Goal: Complete application form

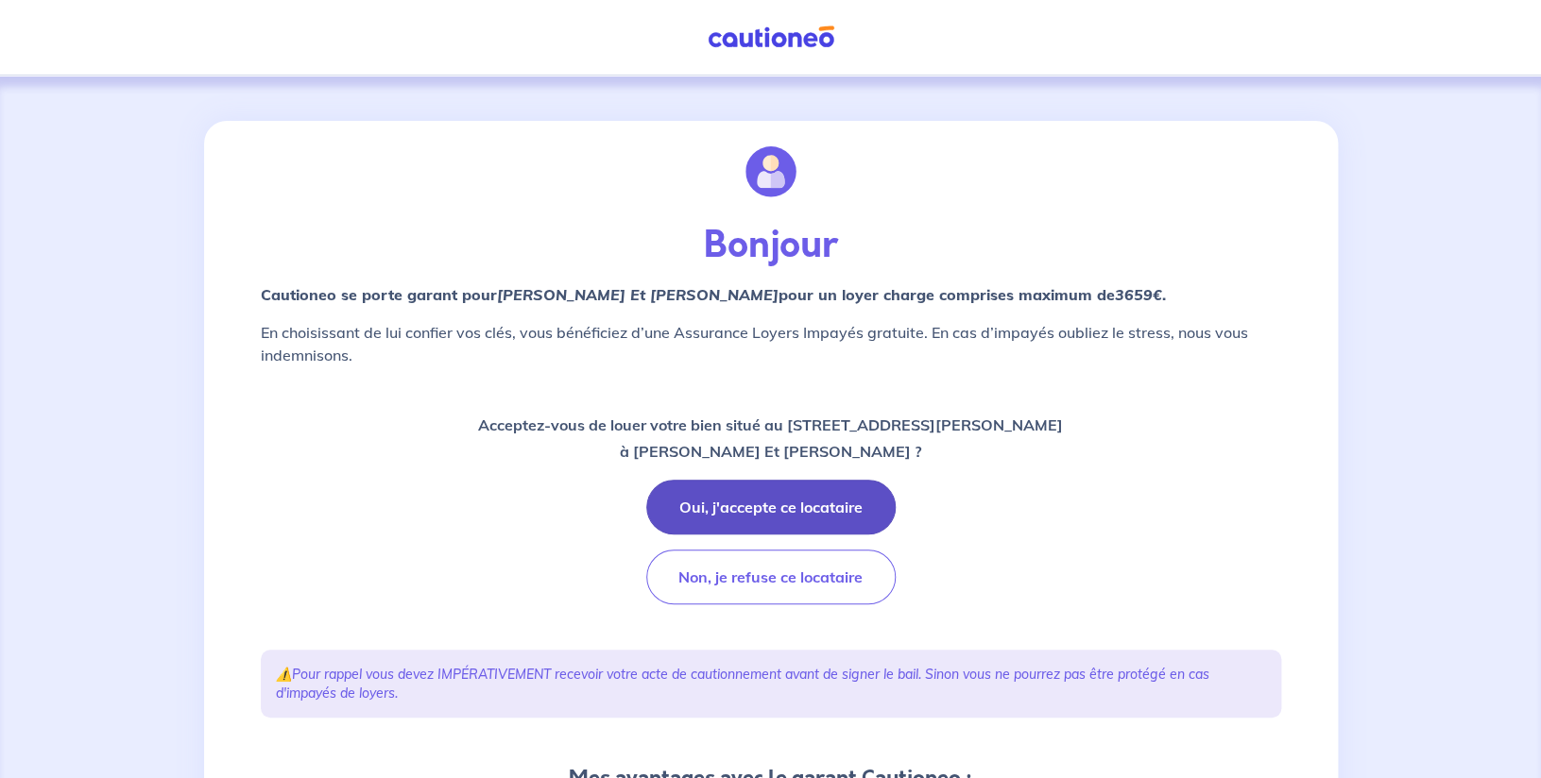
click at [713, 511] on button "Oui, j'accepte ce locataire" at bounding box center [770, 507] width 249 height 55
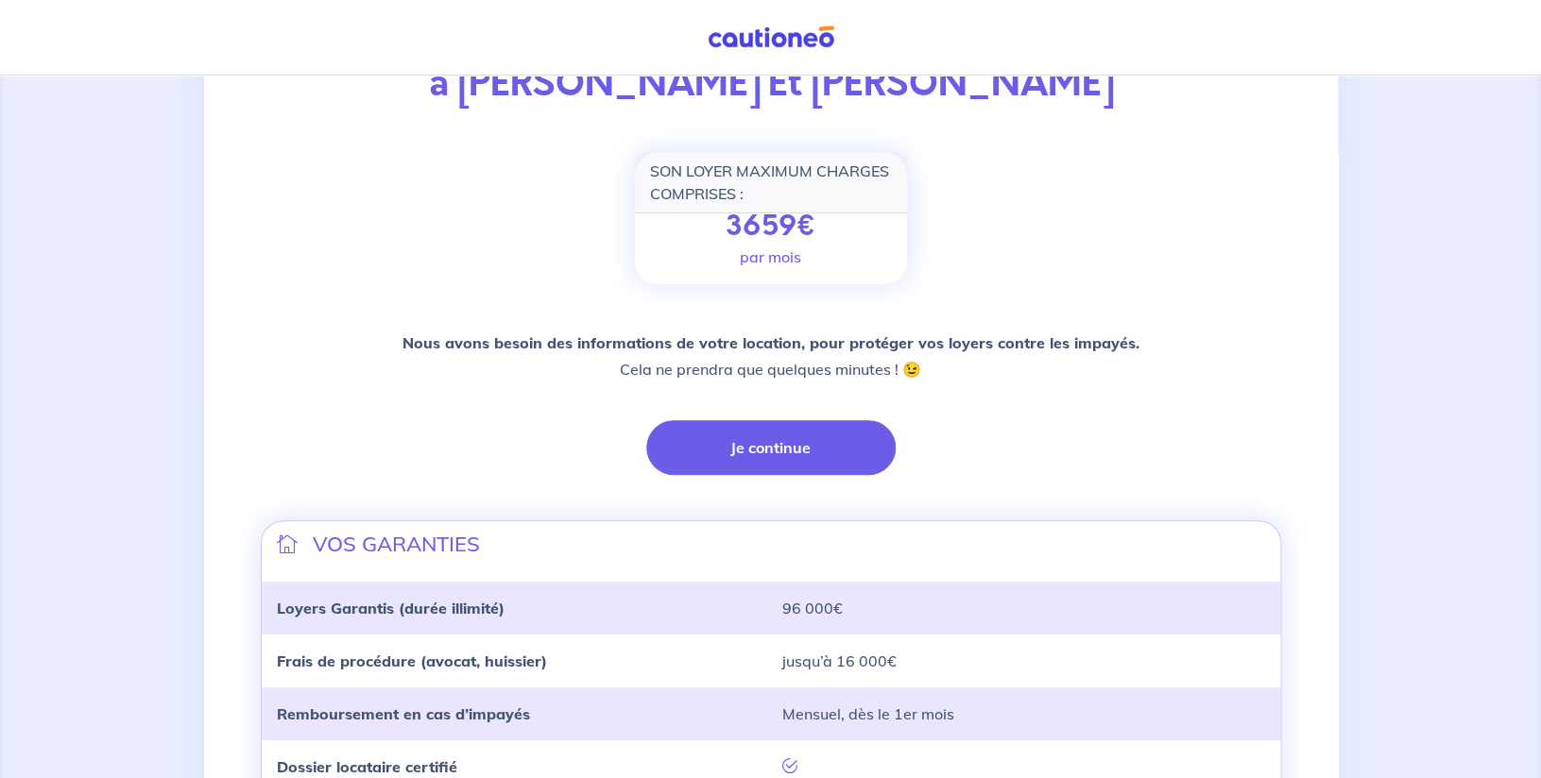
scroll to position [216, 0]
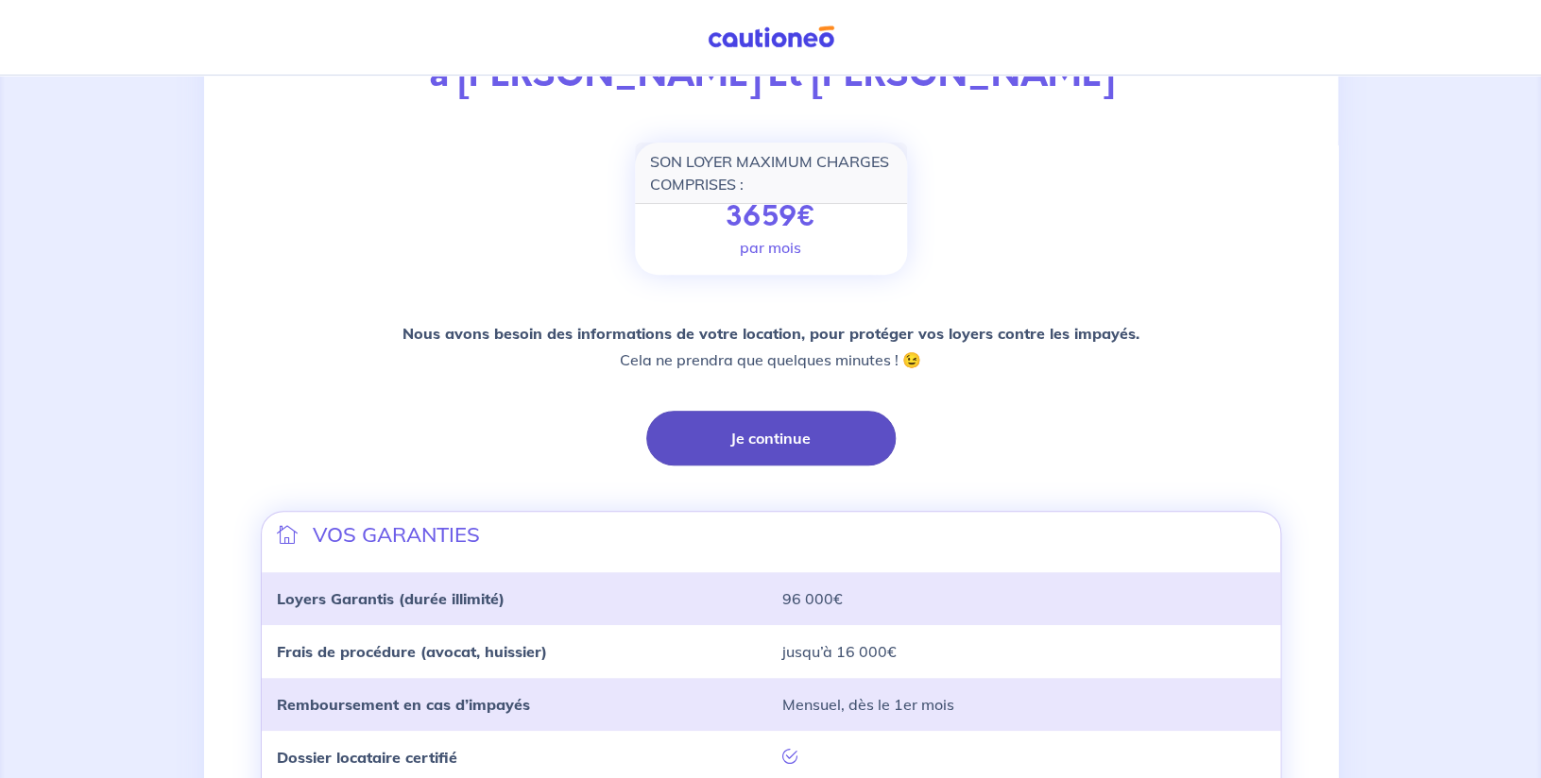
click at [745, 455] on button "Je continue" at bounding box center [770, 438] width 249 height 55
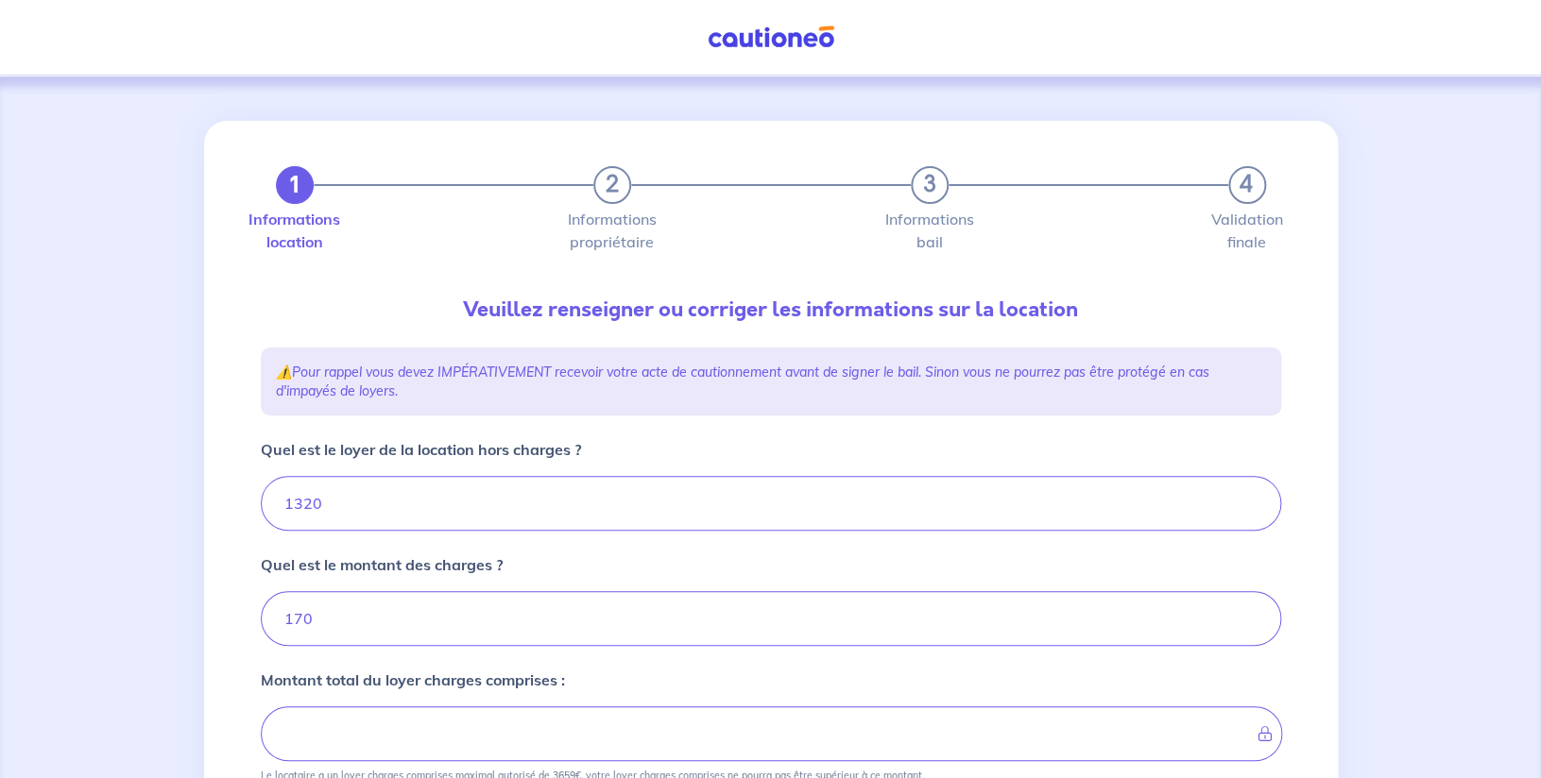
type input "1490"
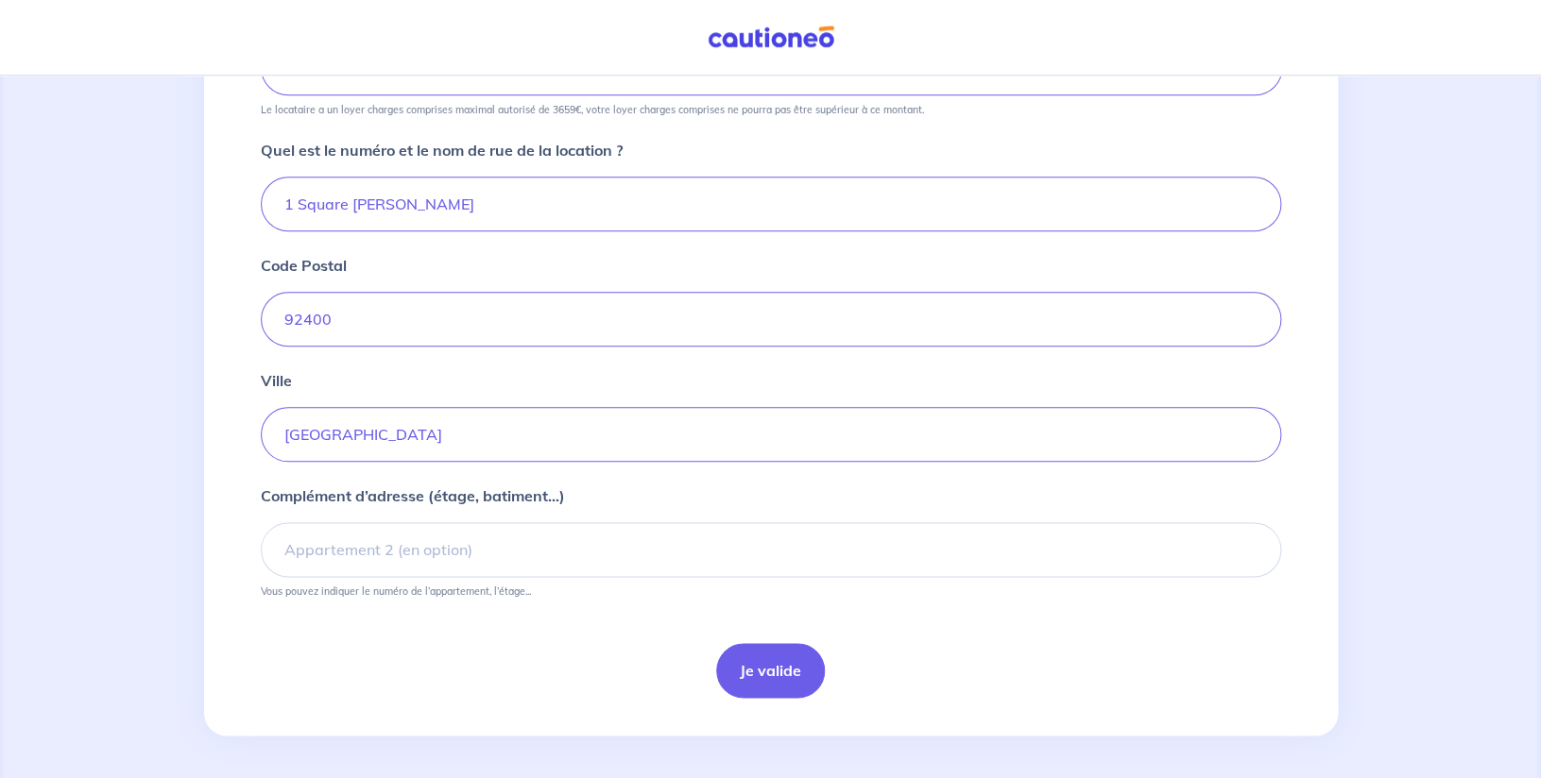
scroll to position [669, 0]
click at [775, 657] on button "Je valide" at bounding box center [770, 667] width 109 height 55
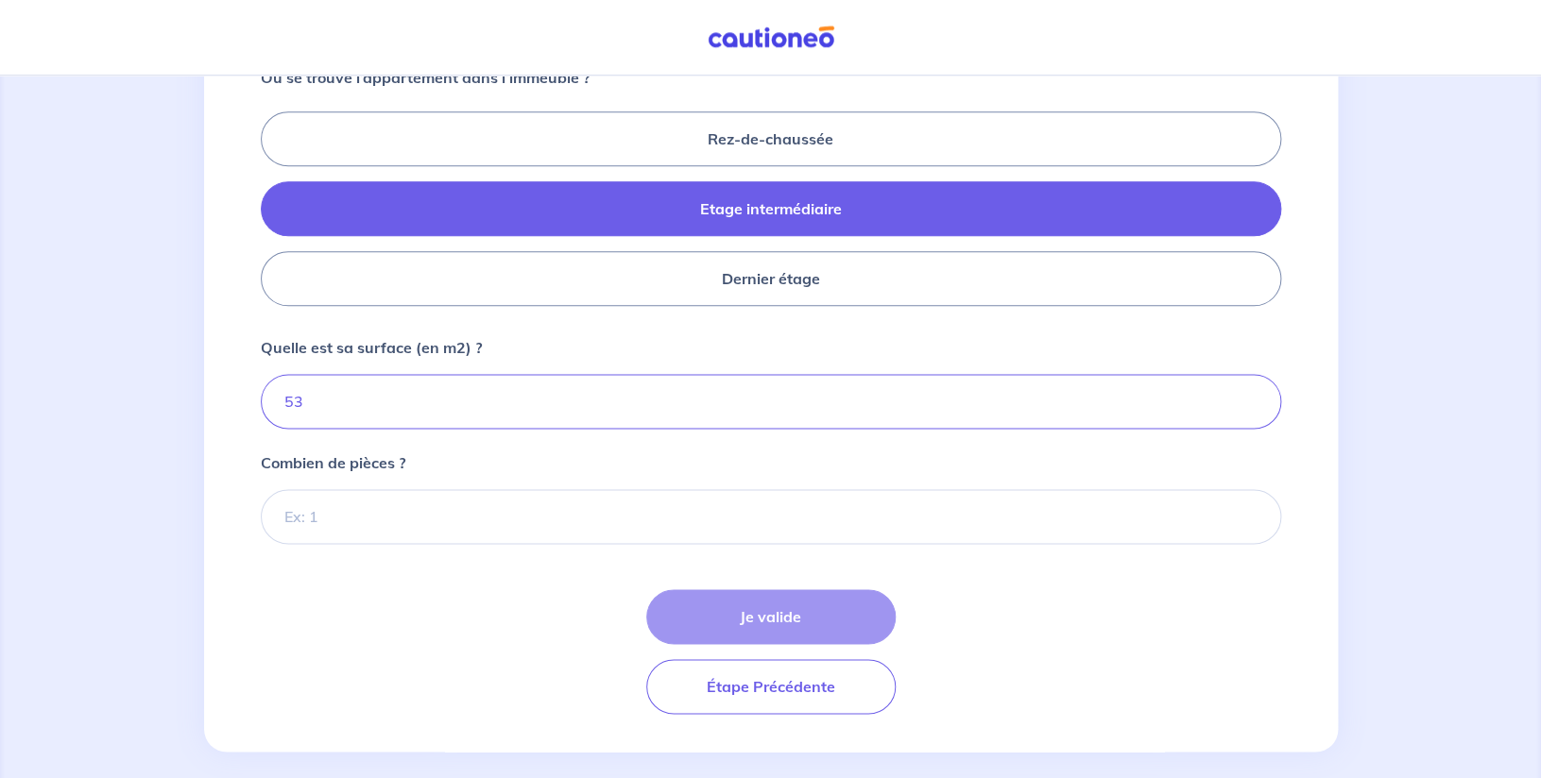
scroll to position [818, 0]
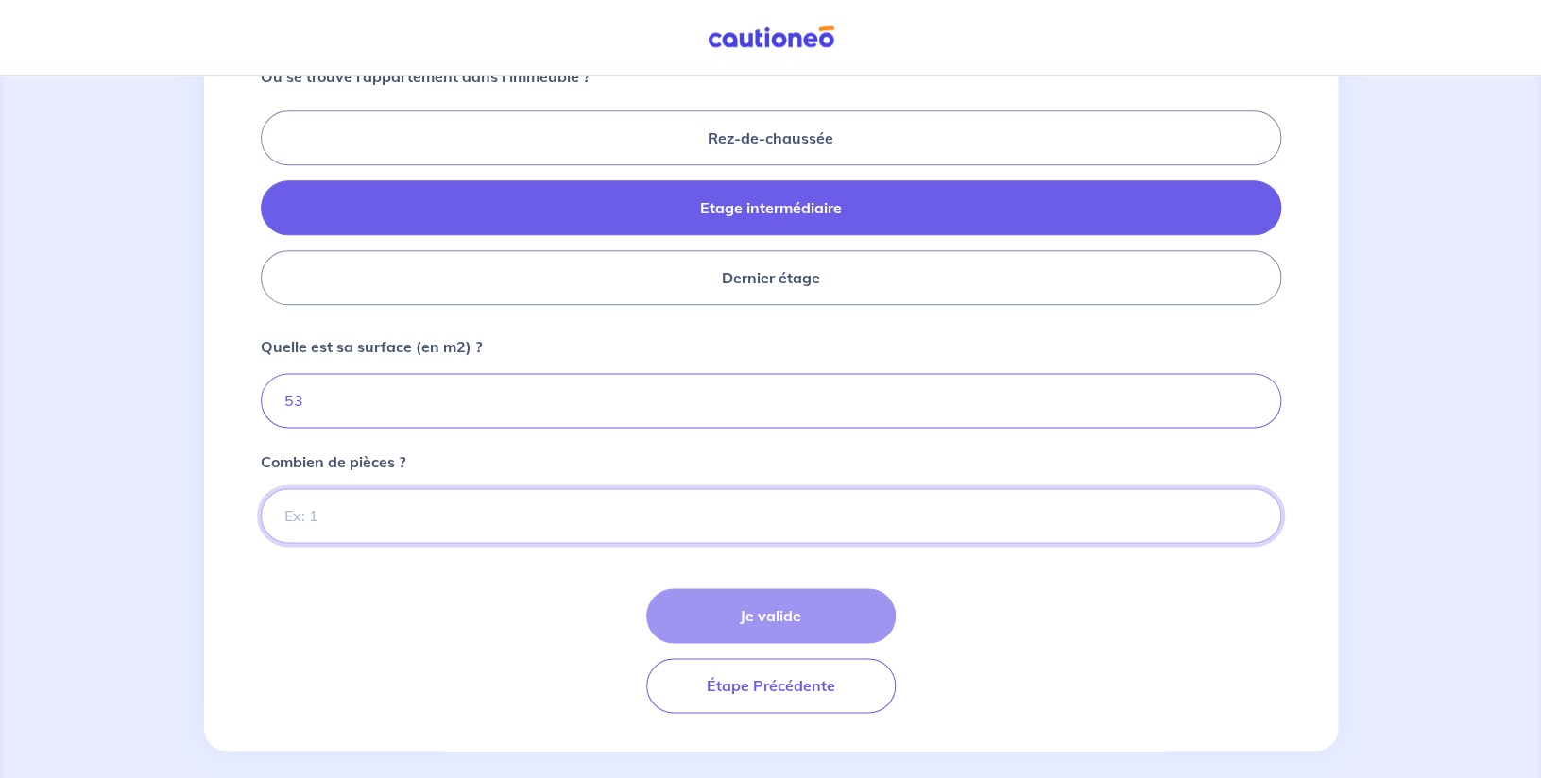
click at [421, 503] on input "Combien de pièces ?" at bounding box center [771, 515] width 1020 height 55
type input "2"
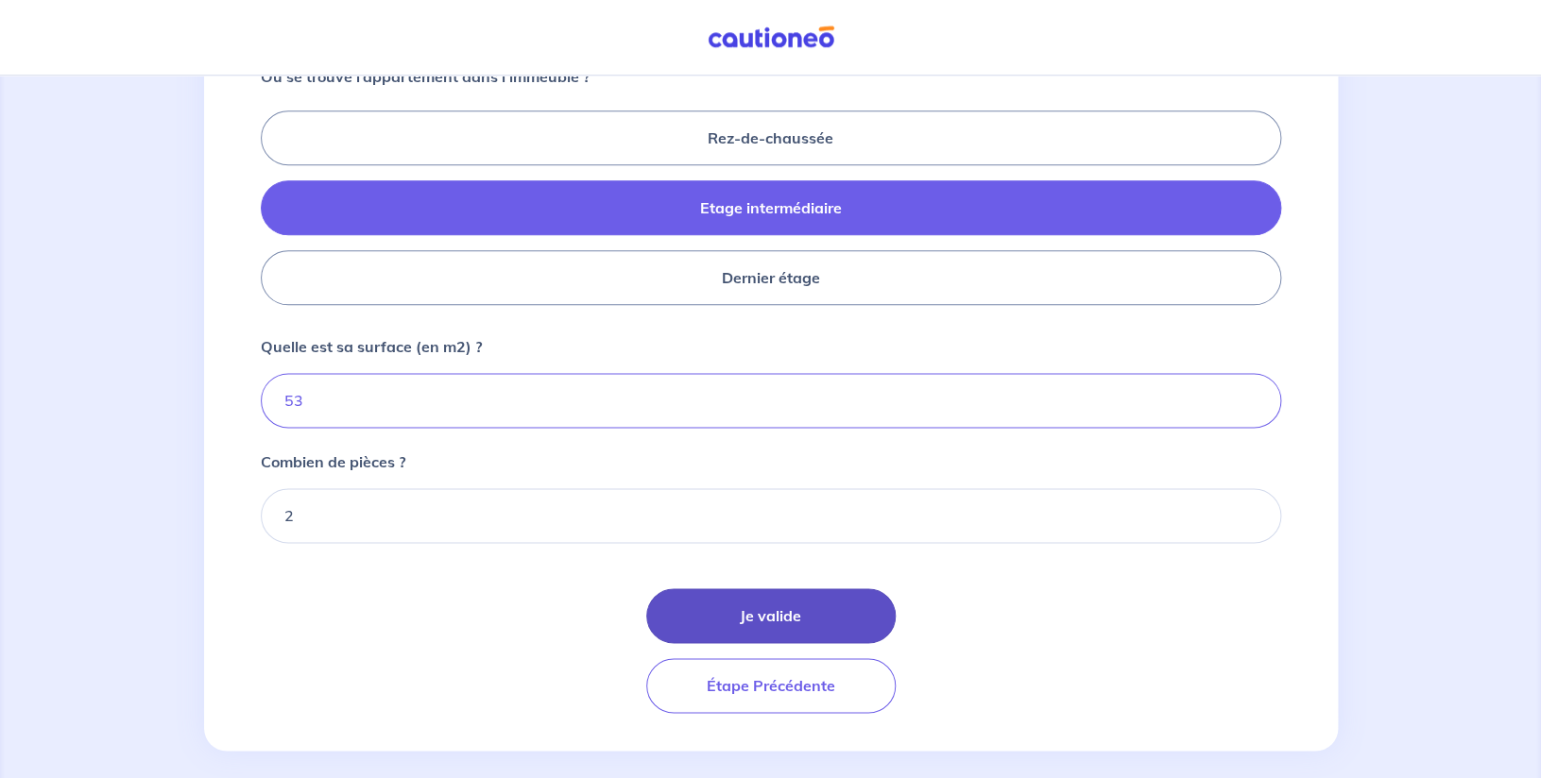
click at [768, 617] on button "Je valide" at bounding box center [770, 615] width 249 height 55
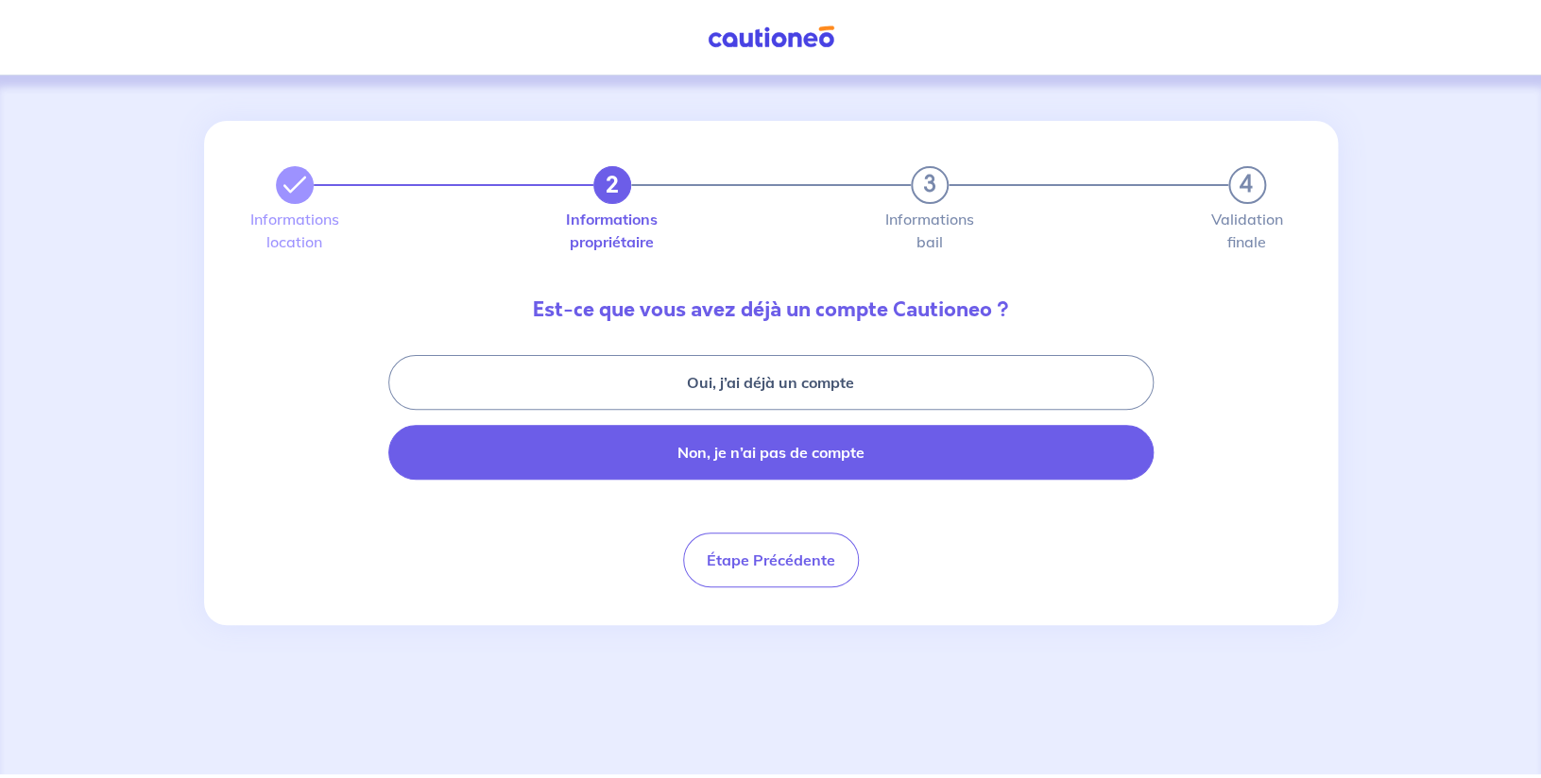
click at [800, 462] on button "Non, je n’ai pas de compte" at bounding box center [770, 452] width 765 height 55
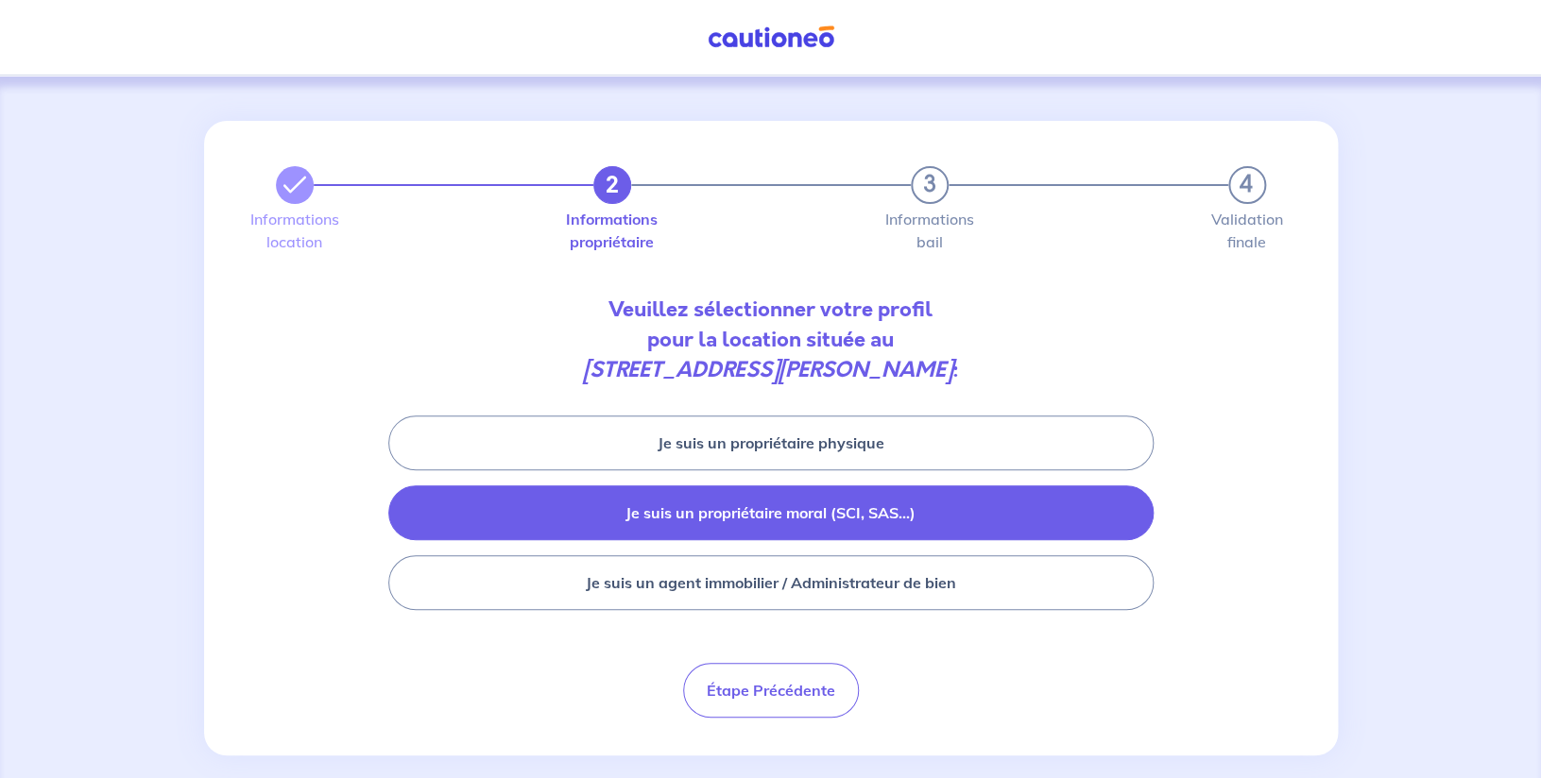
click at [775, 515] on button "Je suis un propriétaire moral (SCI, SAS...)" at bounding box center [770, 513] width 765 height 55
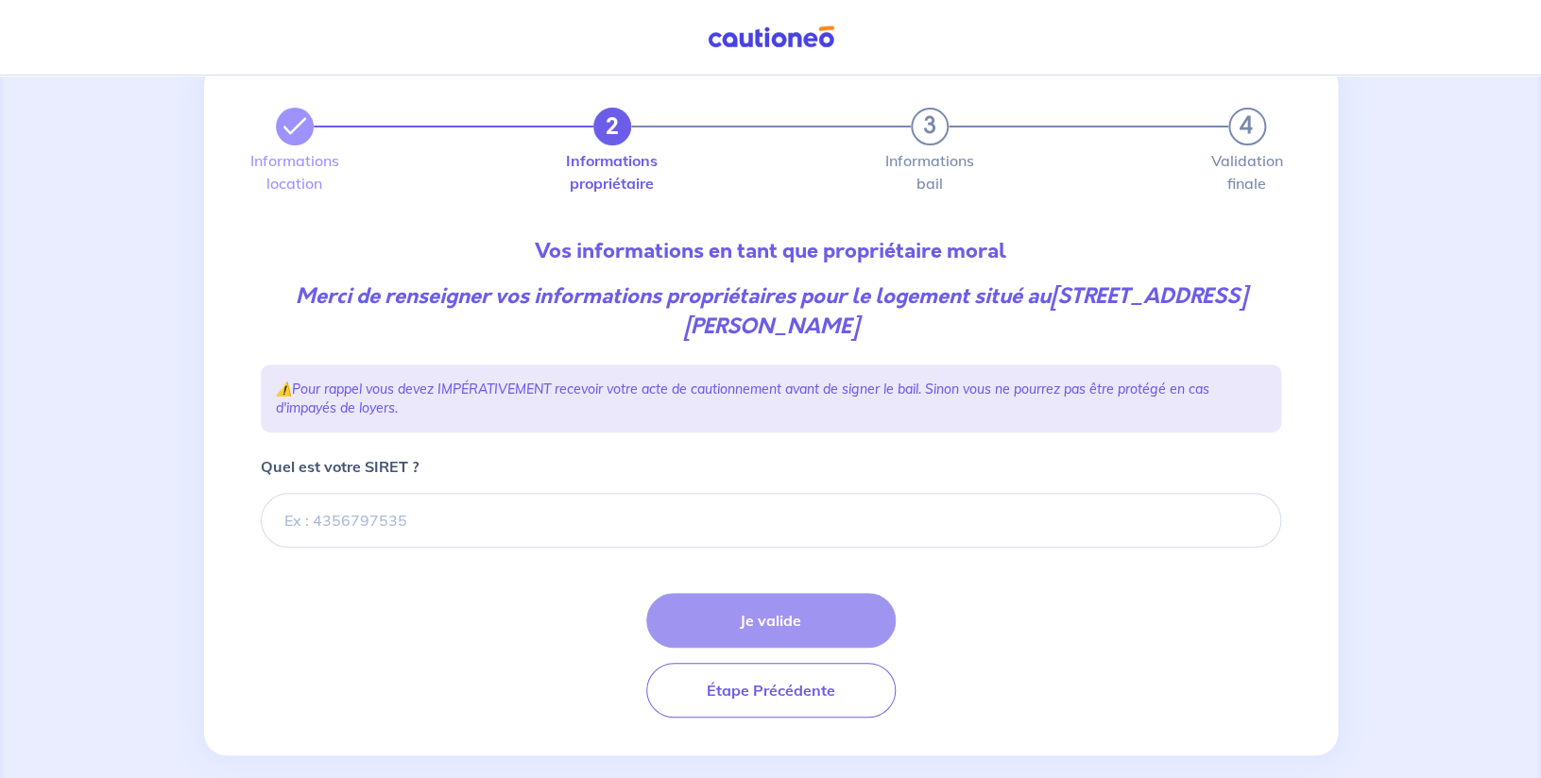
scroll to position [81, 0]
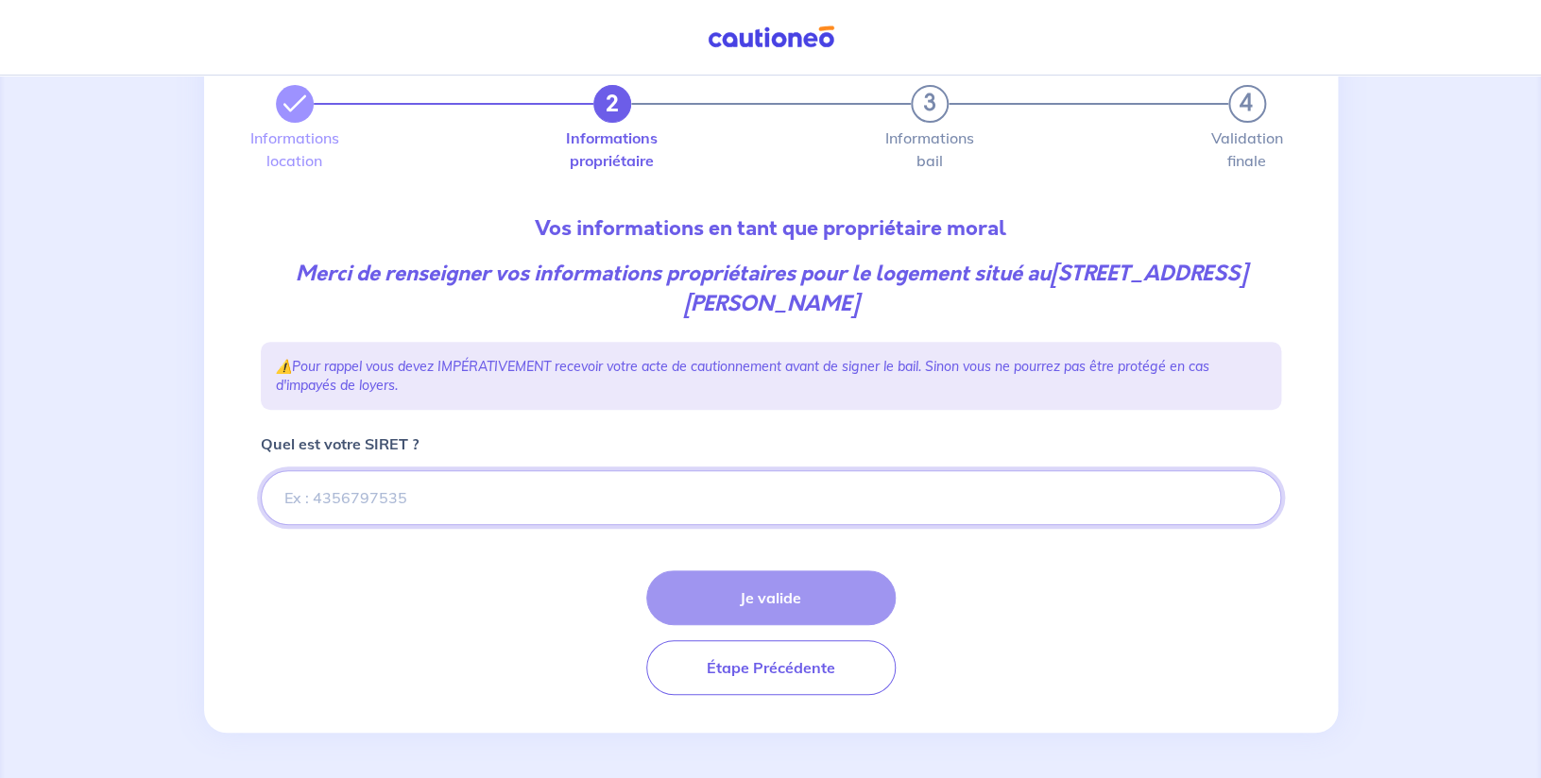
click at [486, 501] on input "Quel est votre SIRET ?" at bounding box center [771, 497] width 1020 height 55
paste input "533 779 724 00012"
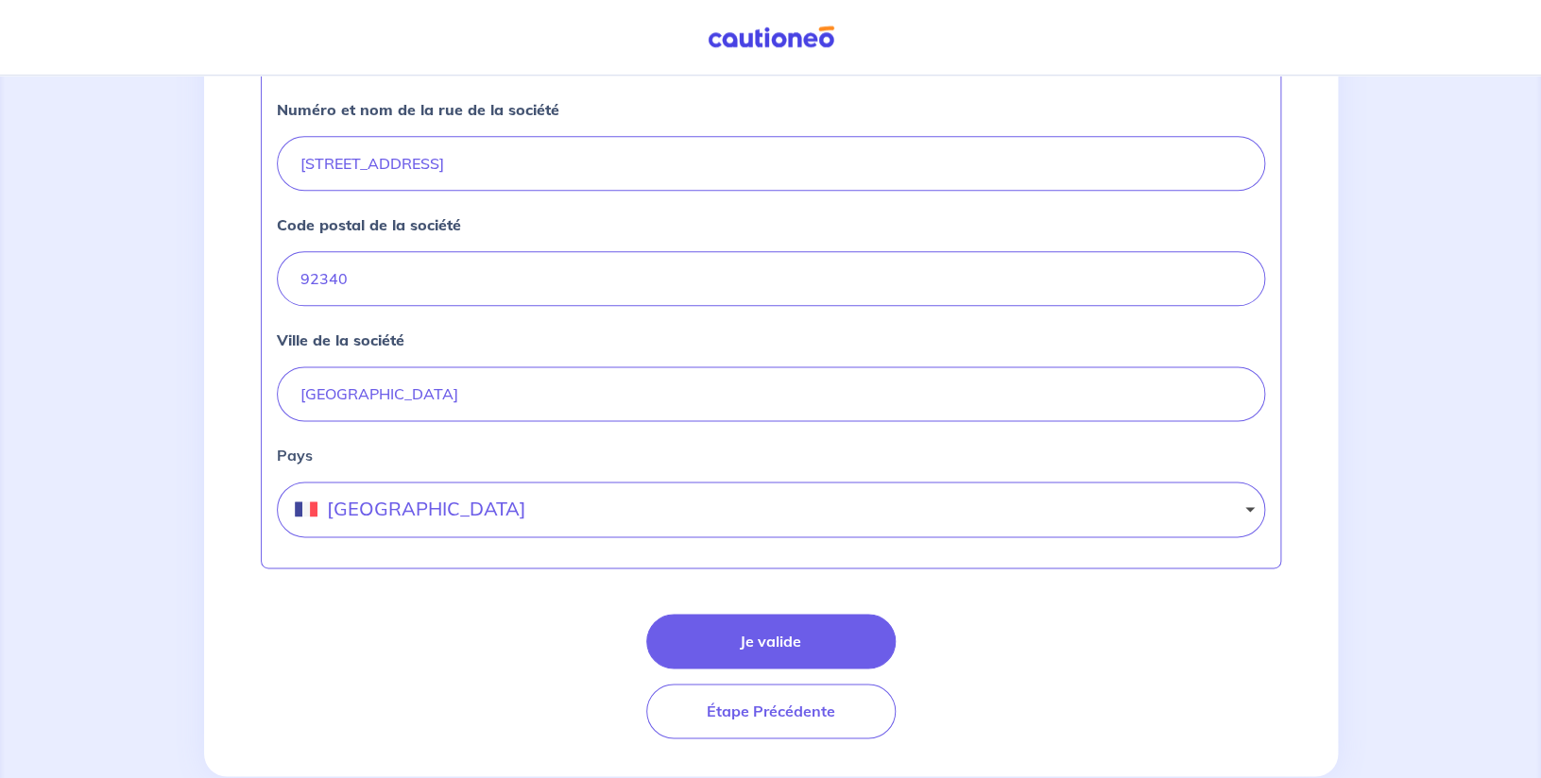
scroll to position [809, 0]
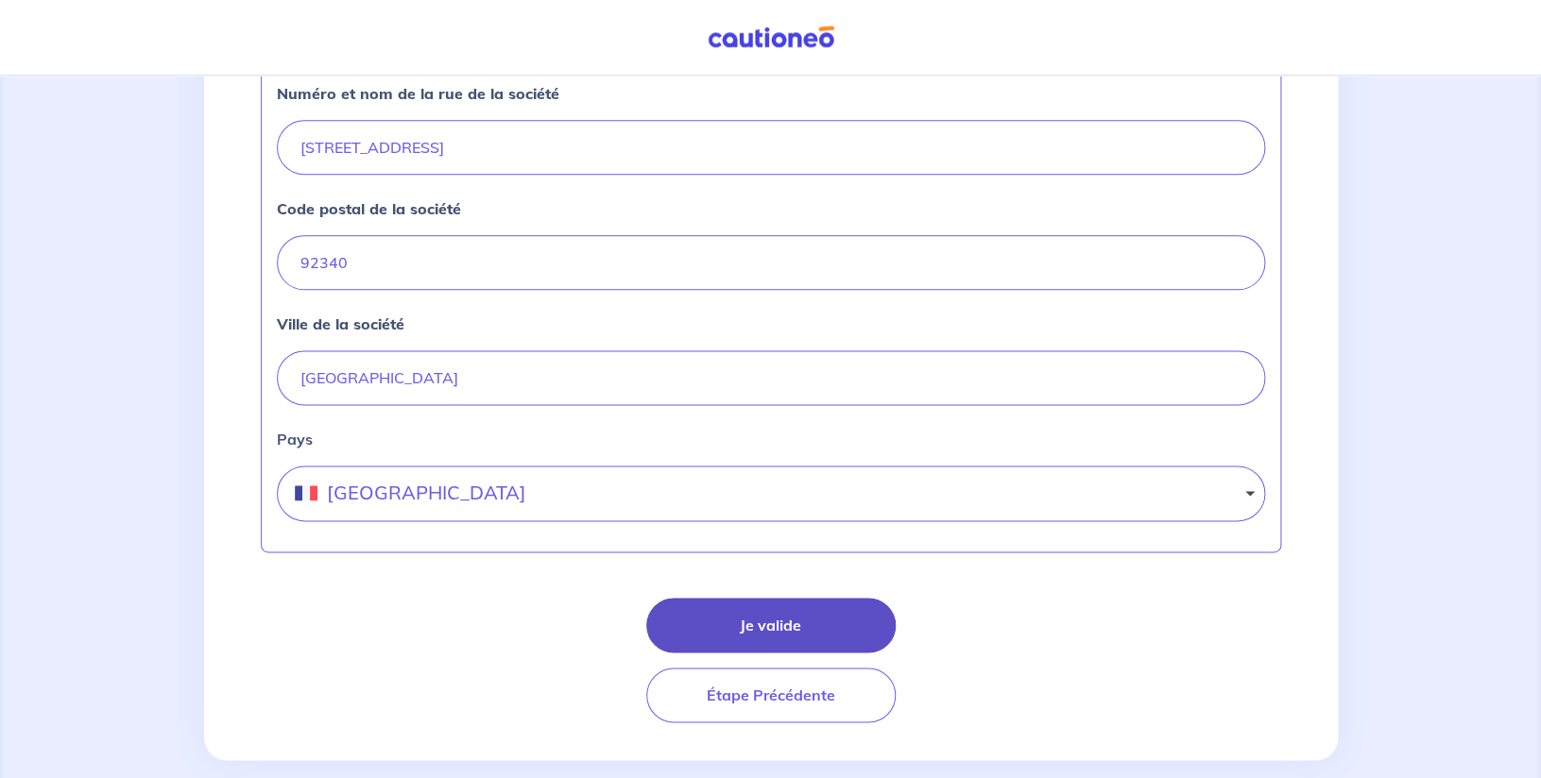
type input "533 779 724 00012"
click at [709, 616] on button "Je valide" at bounding box center [770, 625] width 249 height 55
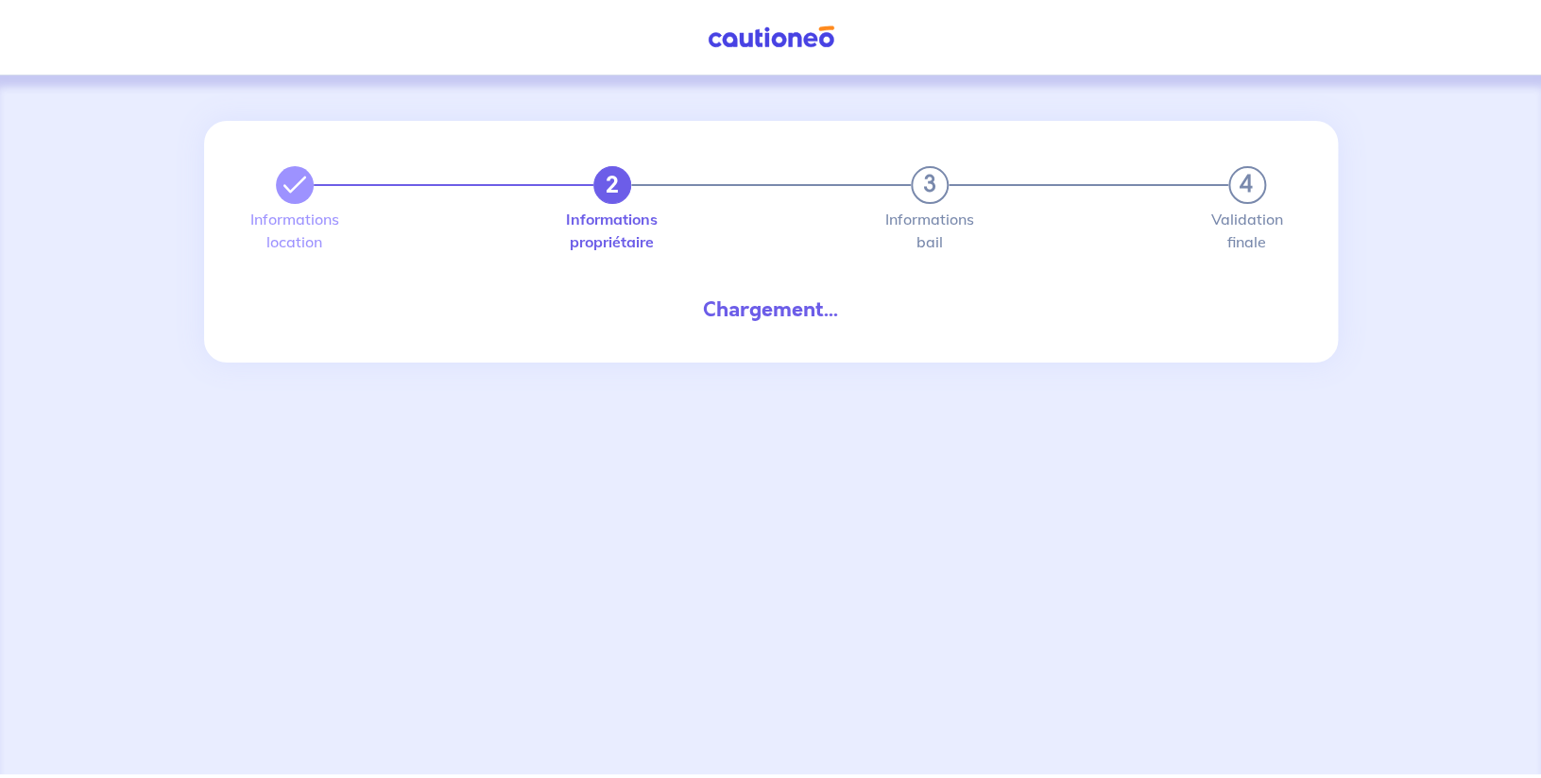
select select "FR"
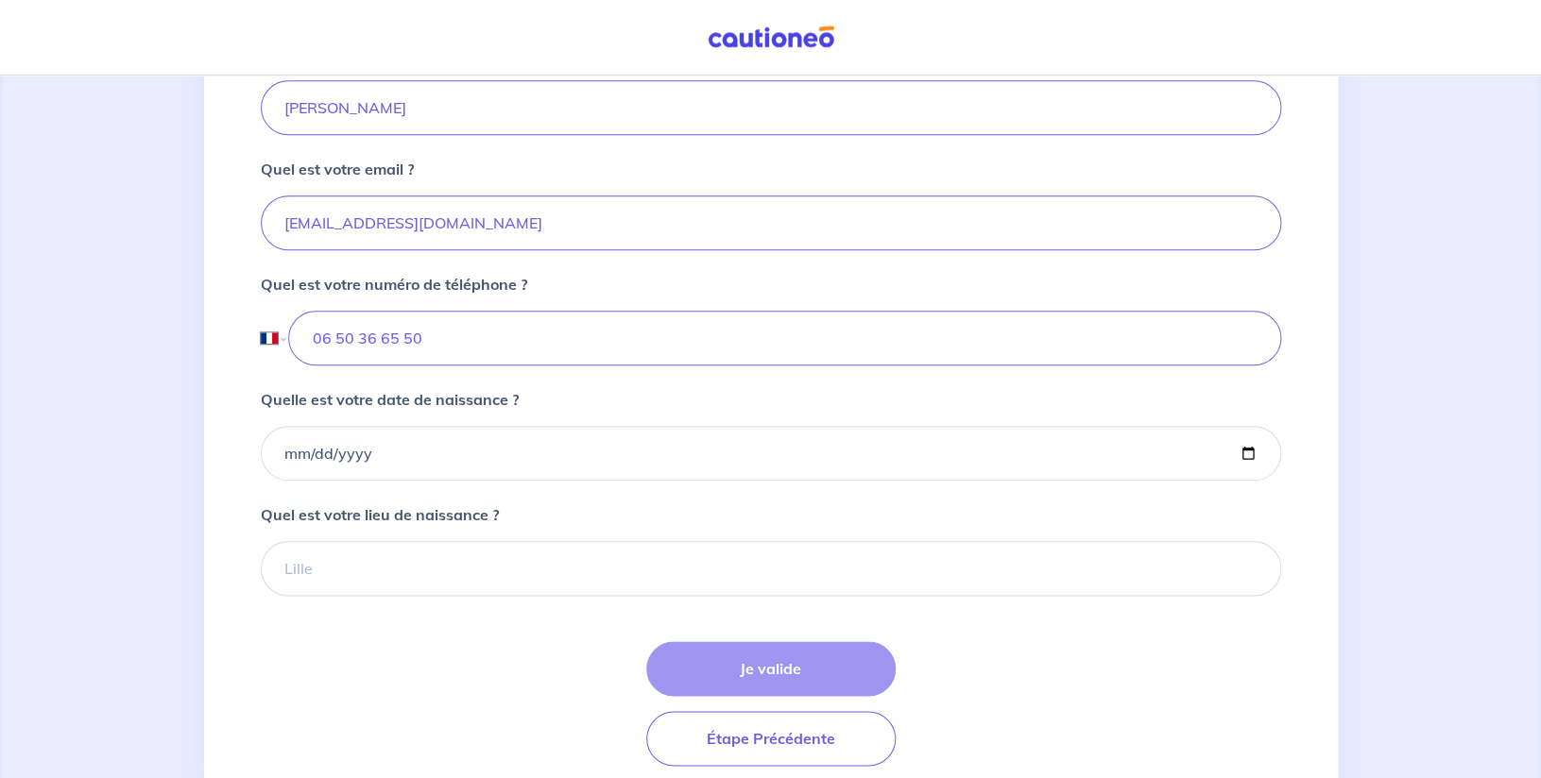
scroll to position [590, 0]
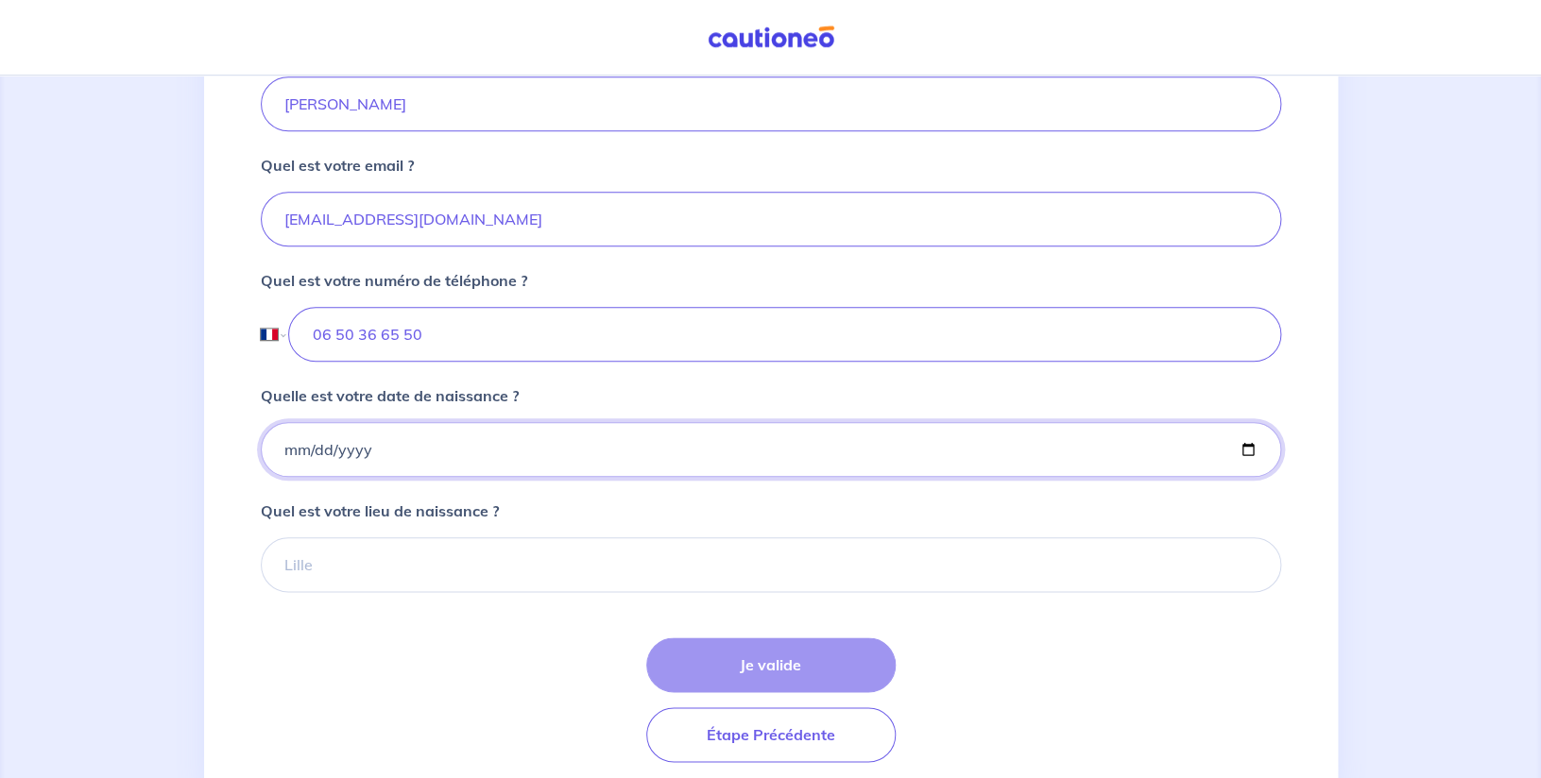
click at [291, 453] on input "Quelle est votre date de naissance ?" at bounding box center [771, 449] width 1020 height 55
type input "[DATE]"
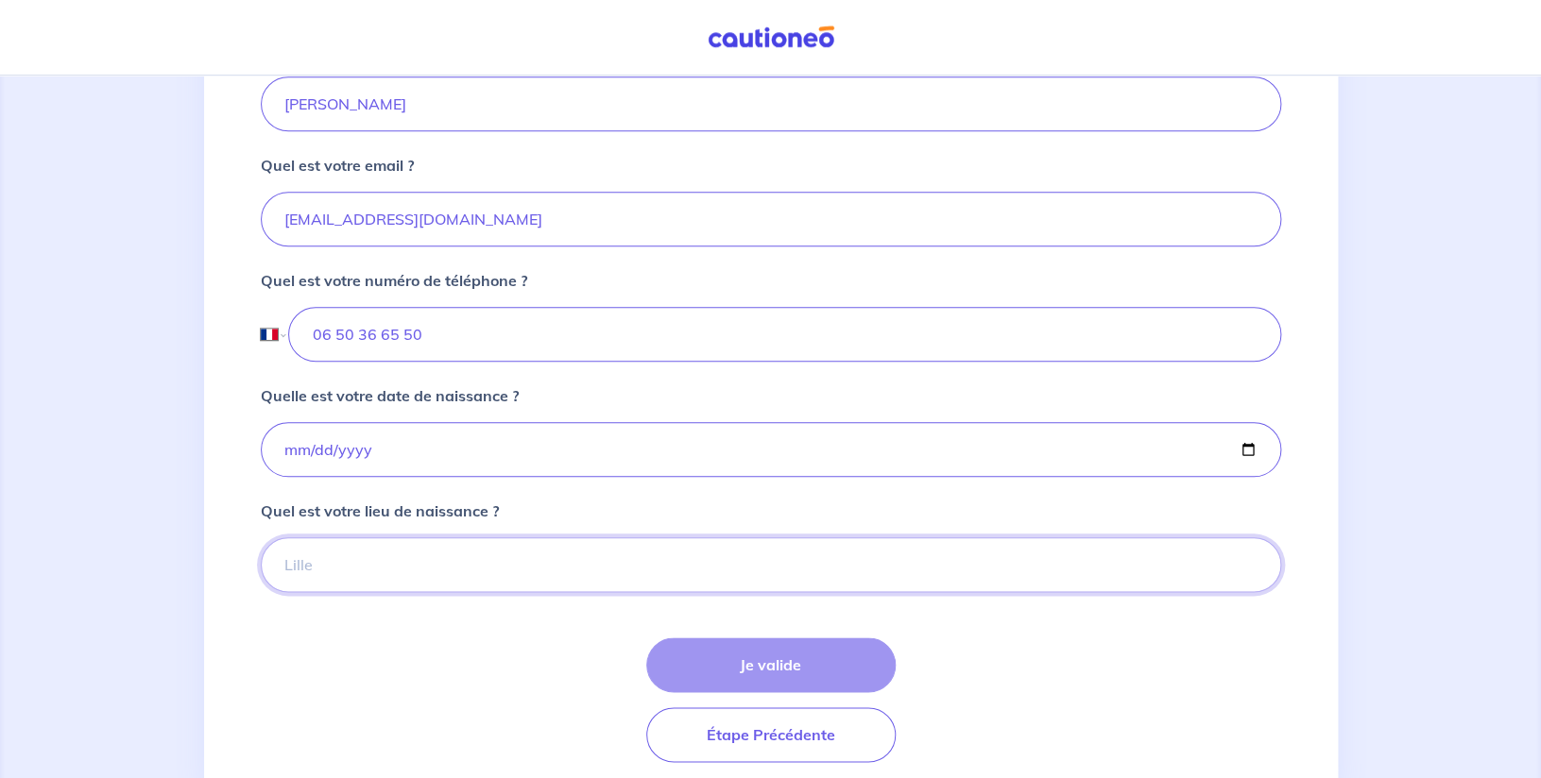
click at [393, 575] on input "Quel est votre lieu de naissance ?" at bounding box center [771, 564] width 1020 height 55
click at [288, 564] on input "Syrie" at bounding box center [771, 564] width 1020 height 55
type input "AL Haffeh Syrie"
click at [753, 657] on button "Je valide" at bounding box center [770, 665] width 249 height 55
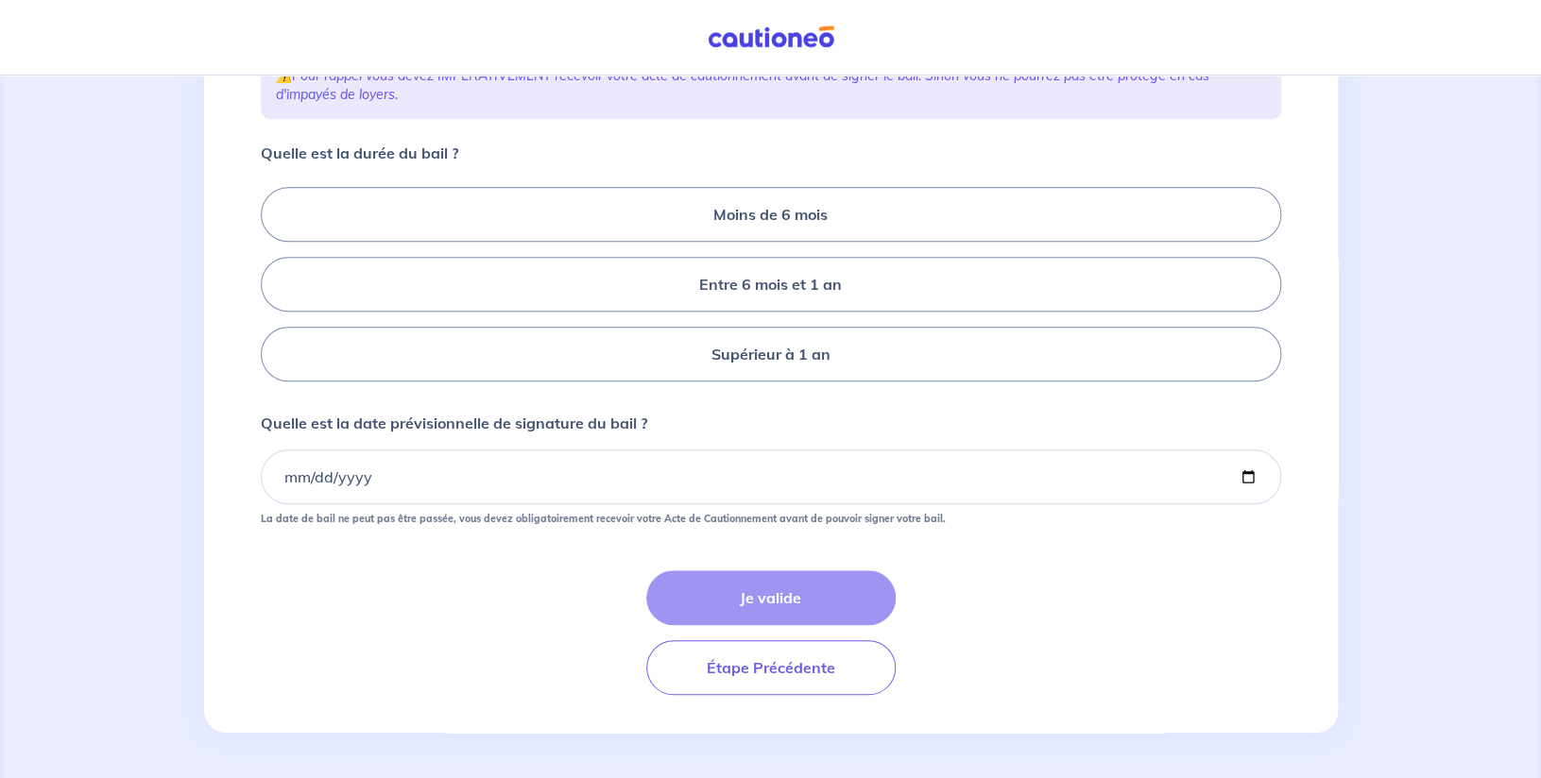
scroll to position [372, 0]
click at [824, 343] on label "Supérieur à 1 an" at bounding box center [771, 354] width 1020 height 55
click at [273, 291] on input "Supérieur à 1 an" at bounding box center [267, 285] width 12 height 12
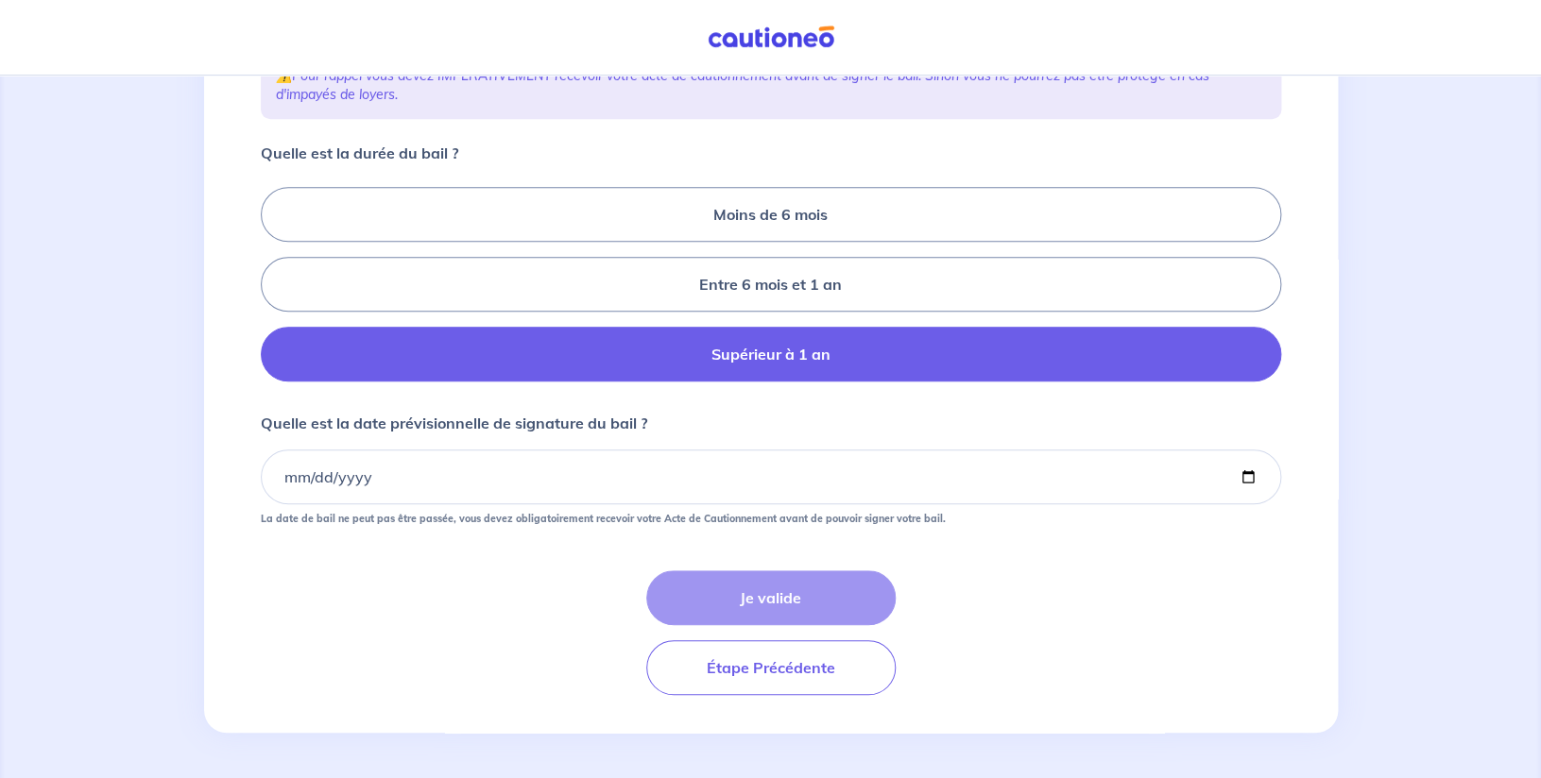
radio input "true"
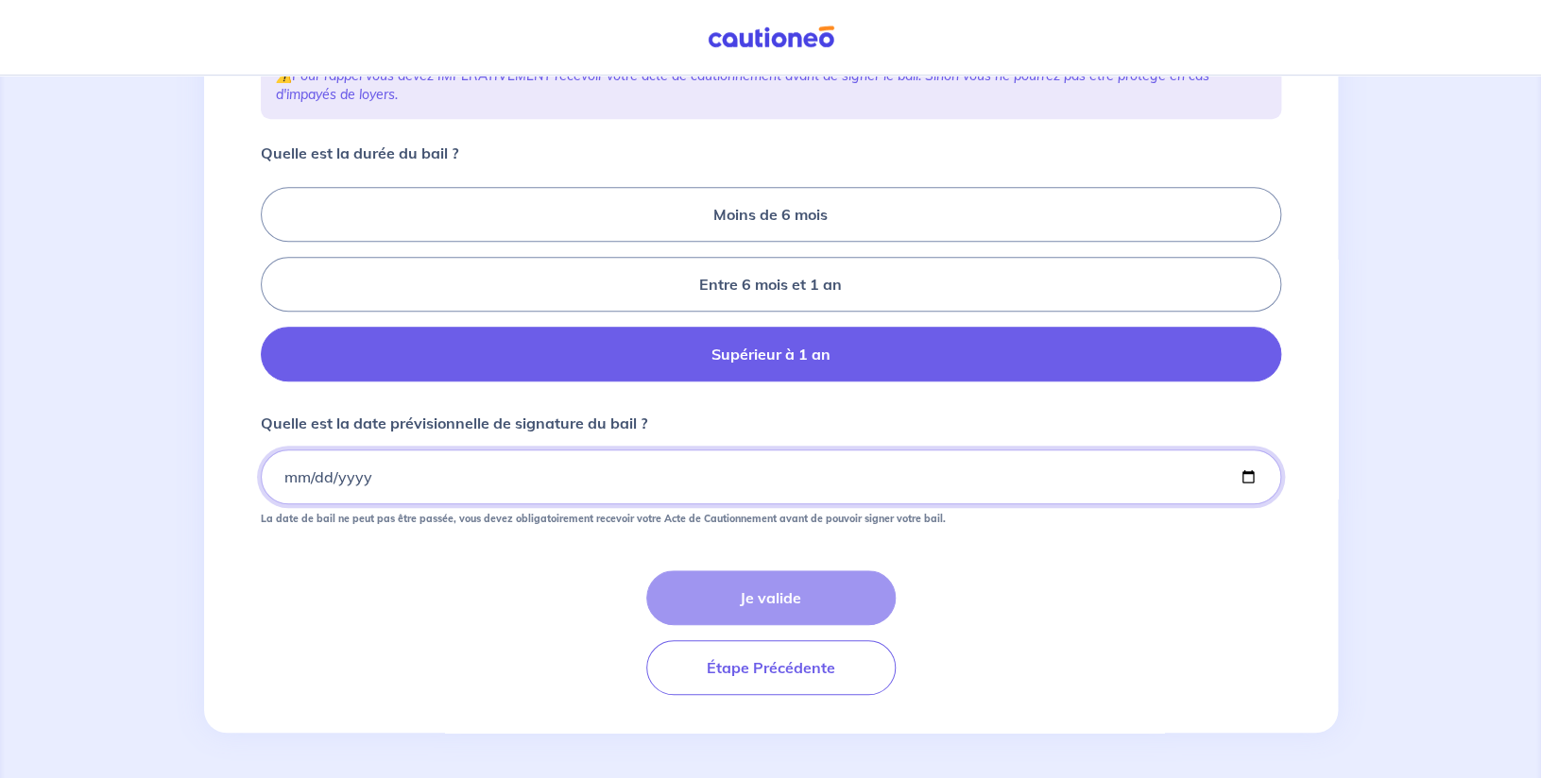
click at [286, 481] on input "Quelle est la date prévisionnelle de signature du bail ?" at bounding box center [771, 477] width 1020 height 55
type input "[DATE]"
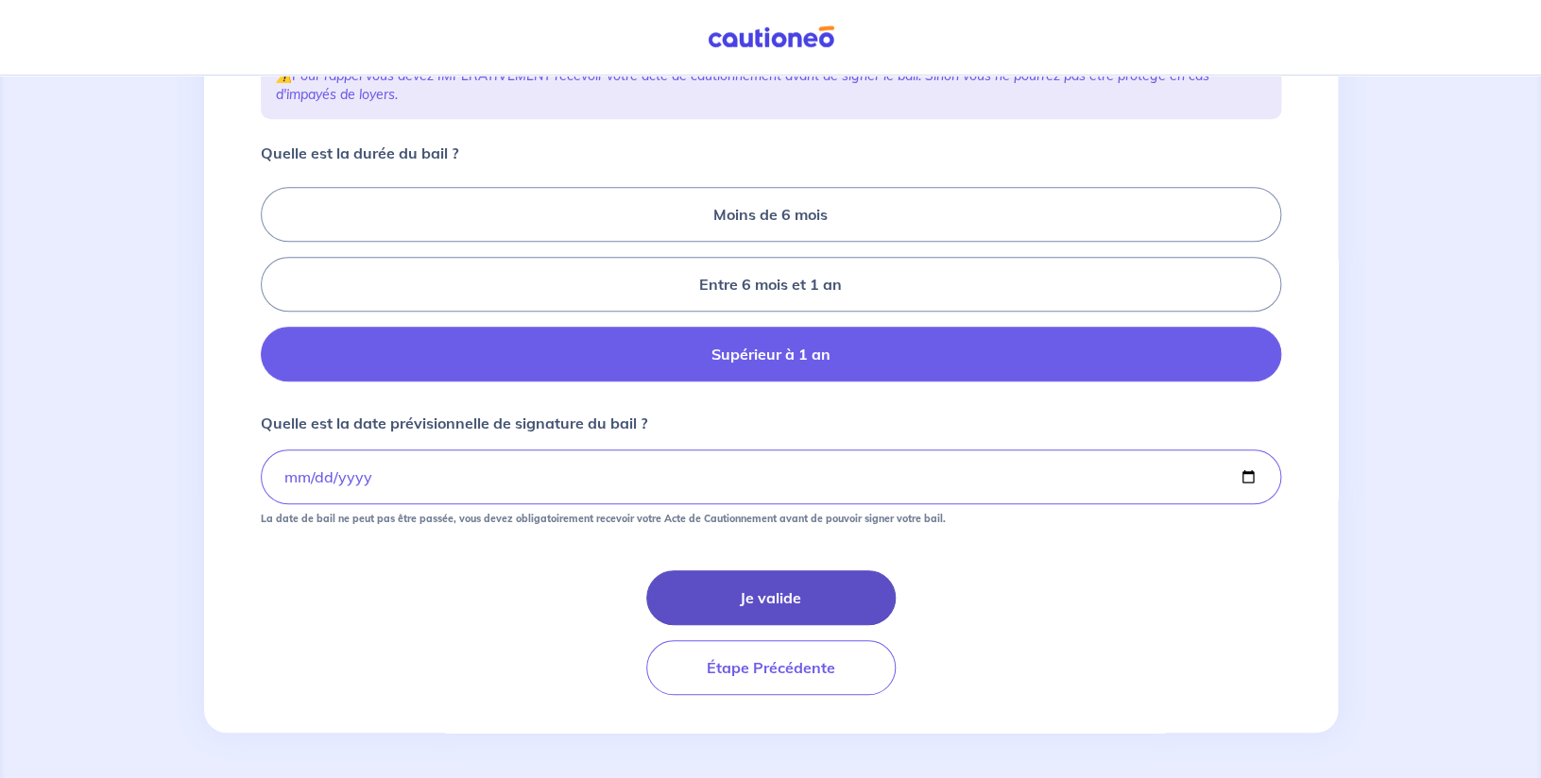
click at [820, 606] on button "Je valide" at bounding box center [770, 598] width 249 height 55
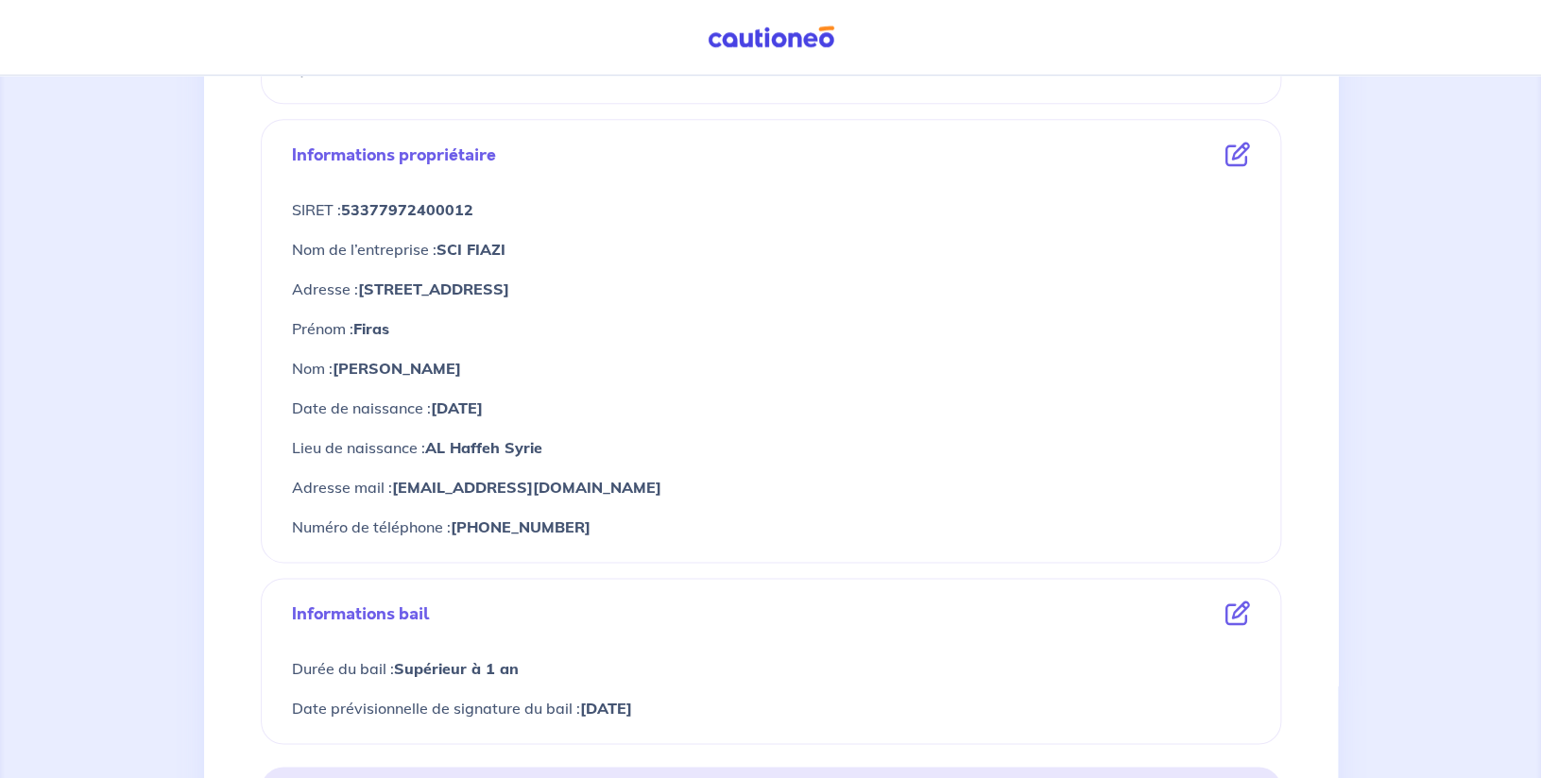
scroll to position [647, 0]
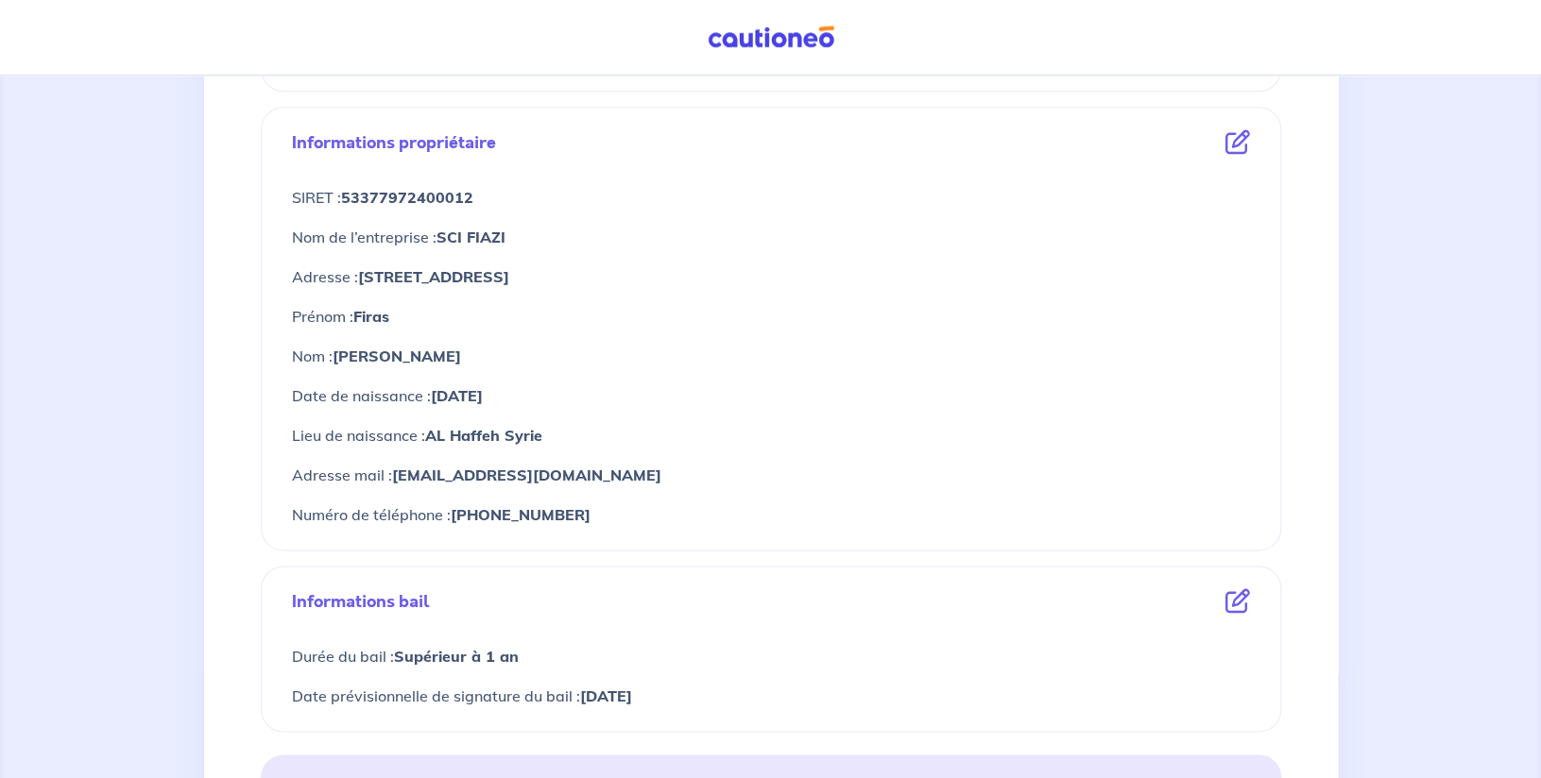
click at [1241, 138] on icon at bounding box center [1237, 142] width 25 height 25
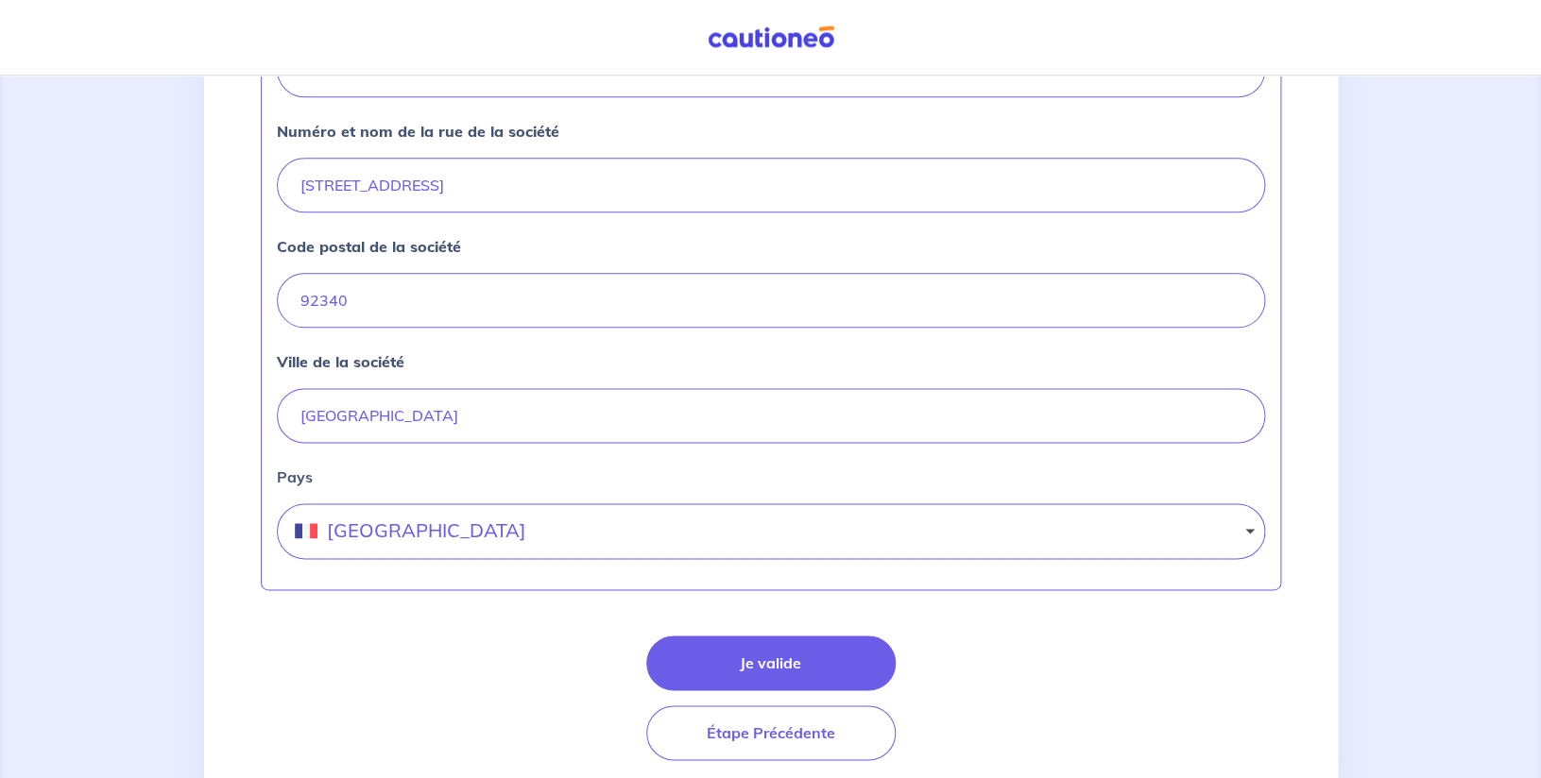
scroll to position [774, 0]
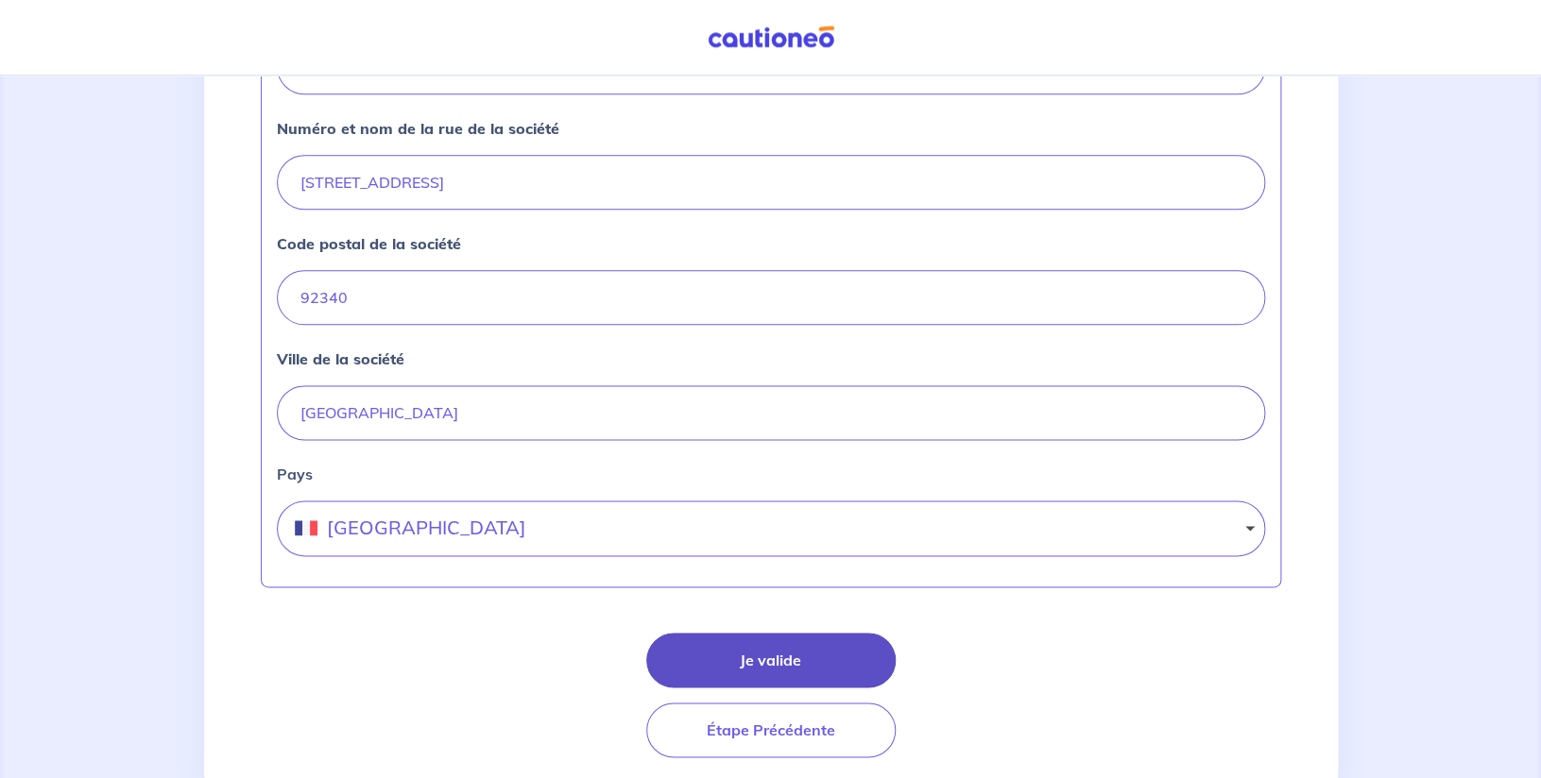
click at [734, 656] on button "Je valide" at bounding box center [770, 660] width 249 height 55
select select "FR"
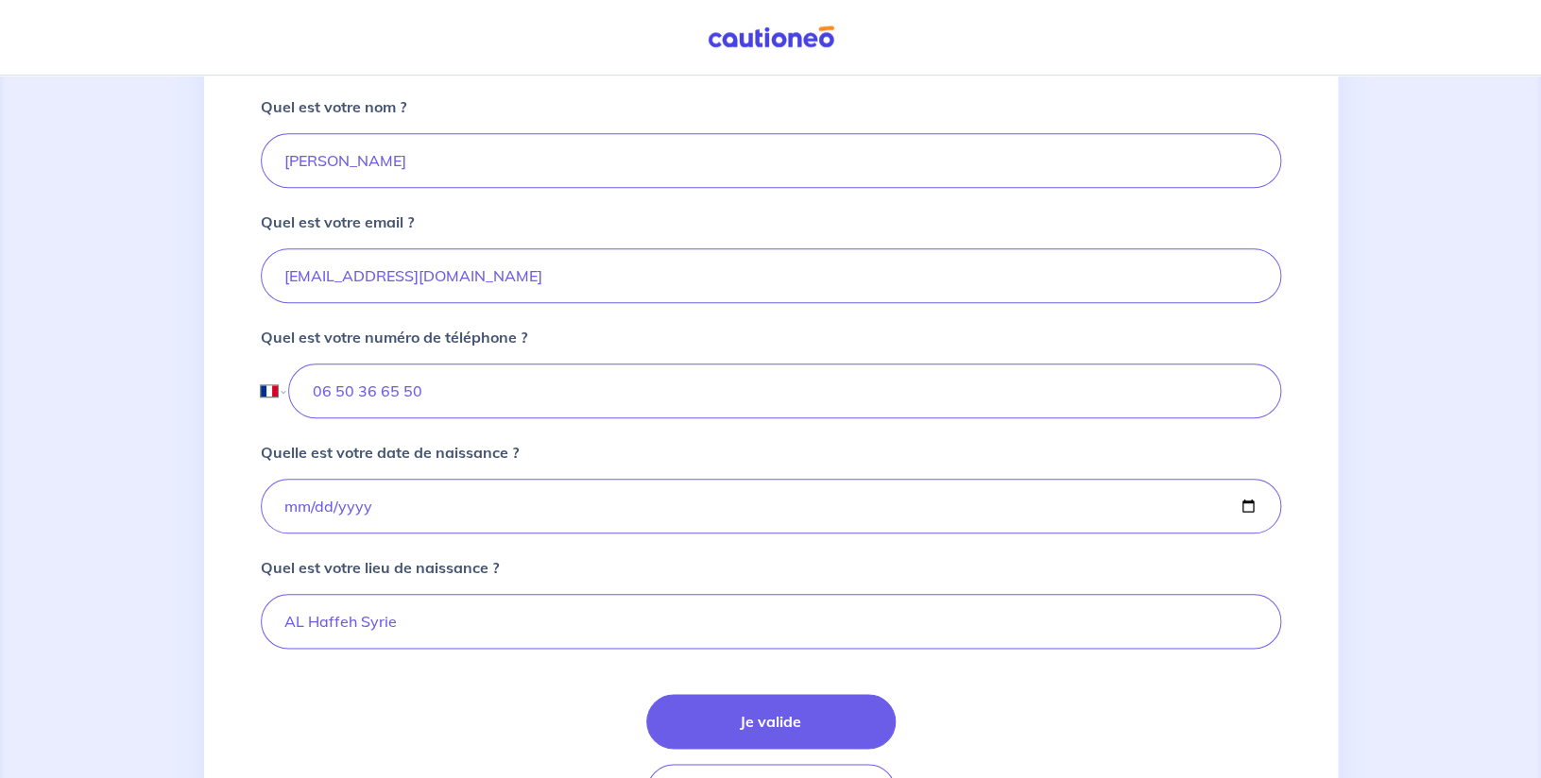
scroll to position [657, 0]
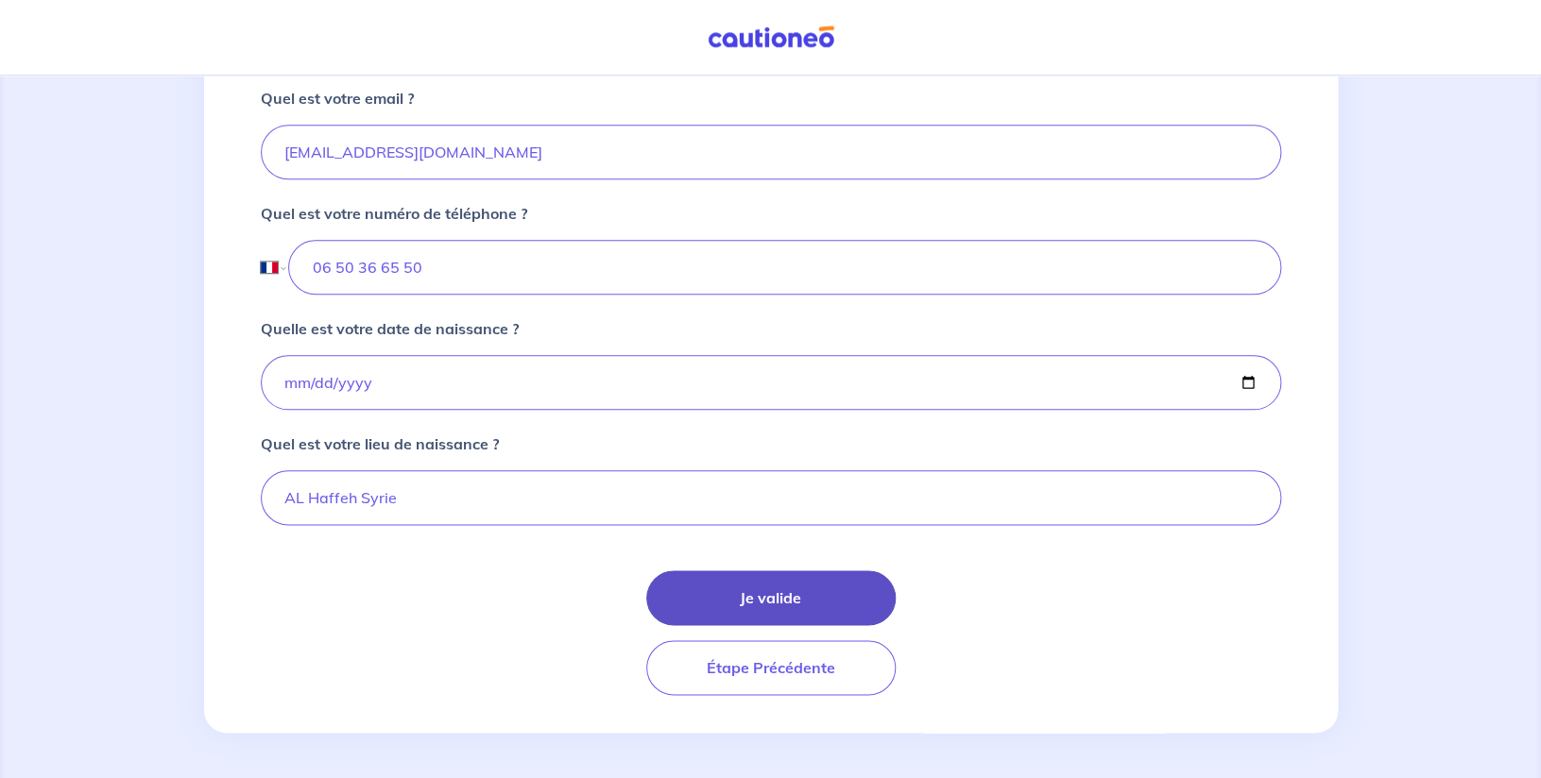
click at [775, 606] on button "Je valide" at bounding box center [770, 598] width 249 height 55
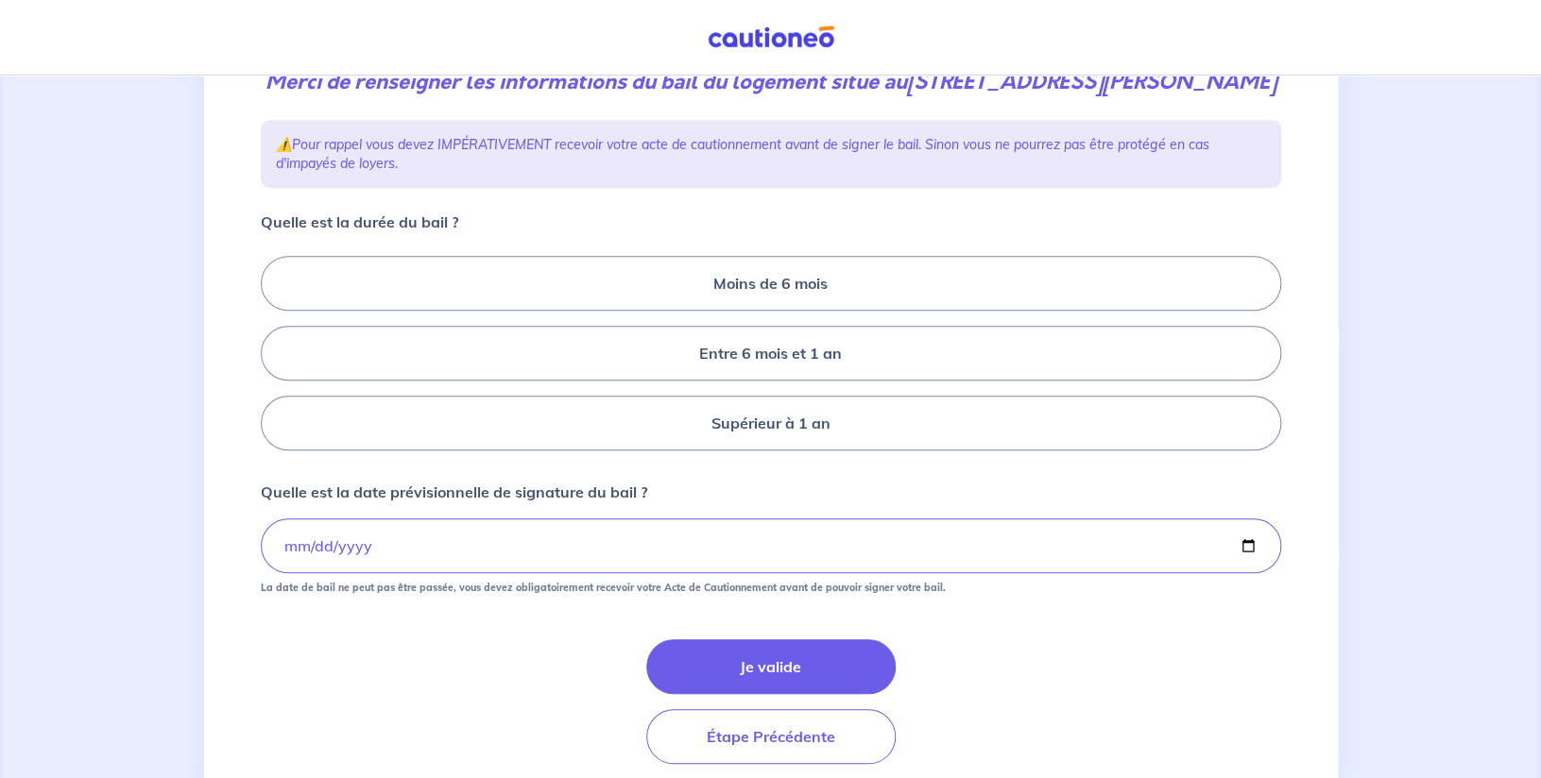
scroll to position [281, 0]
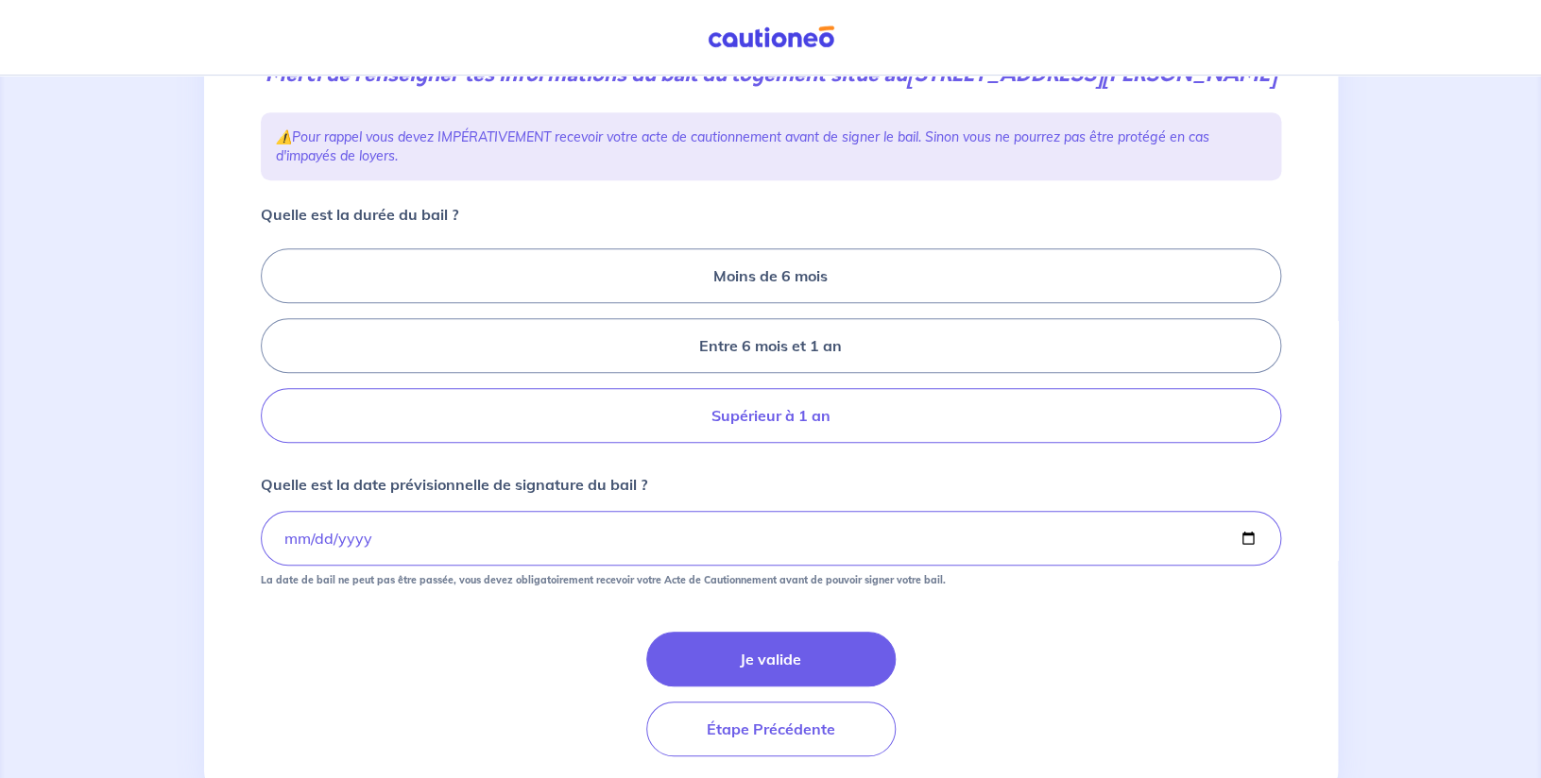
click at [748, 443] on label "Supérieur à 1 an" at bounding box center [771, 415] width 1020 height 55
click at [273, 352] on input "Supérieur à 1 an" at bounding box center [267, 346] width 12 height 12
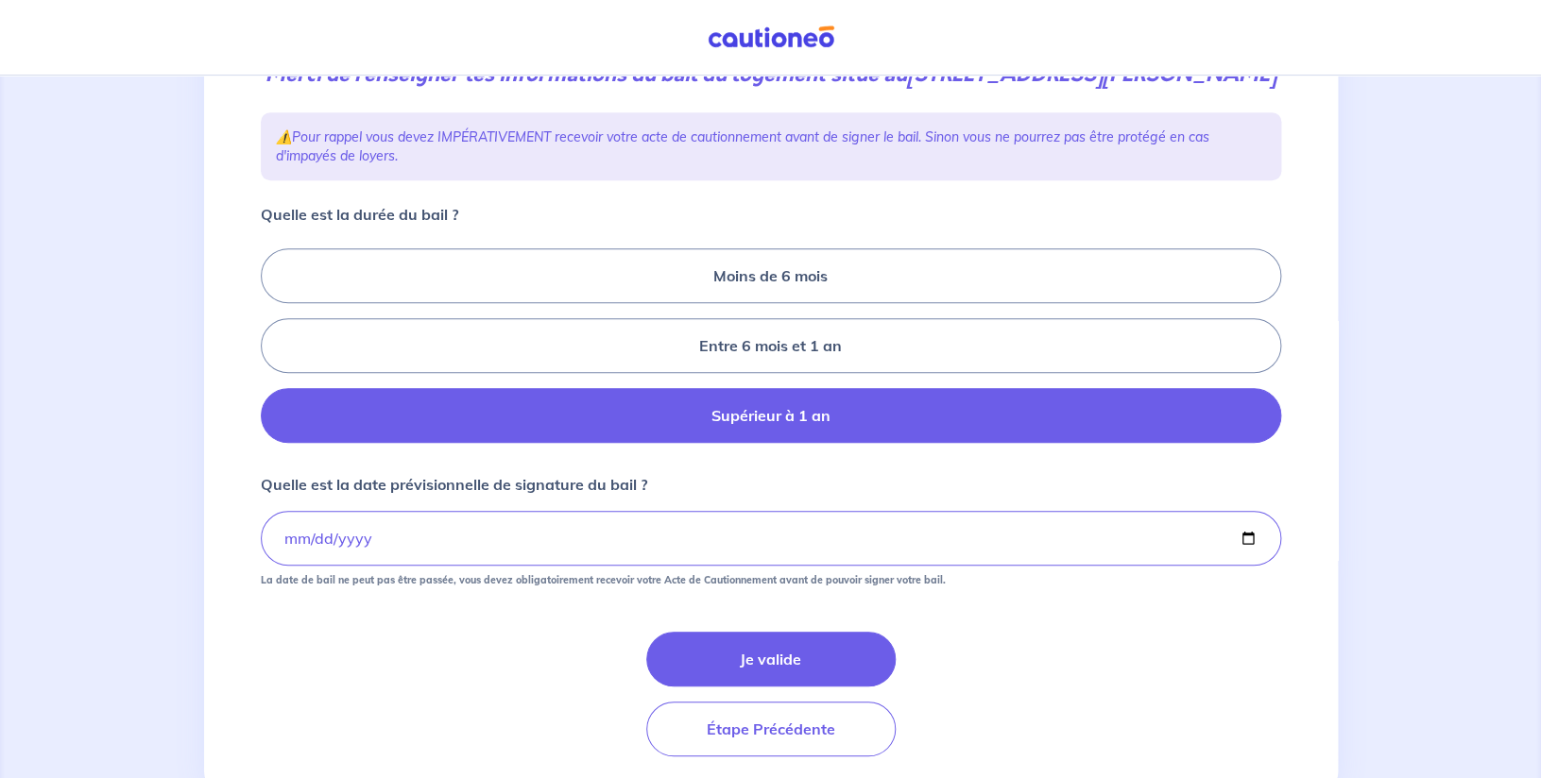
radio input "true"
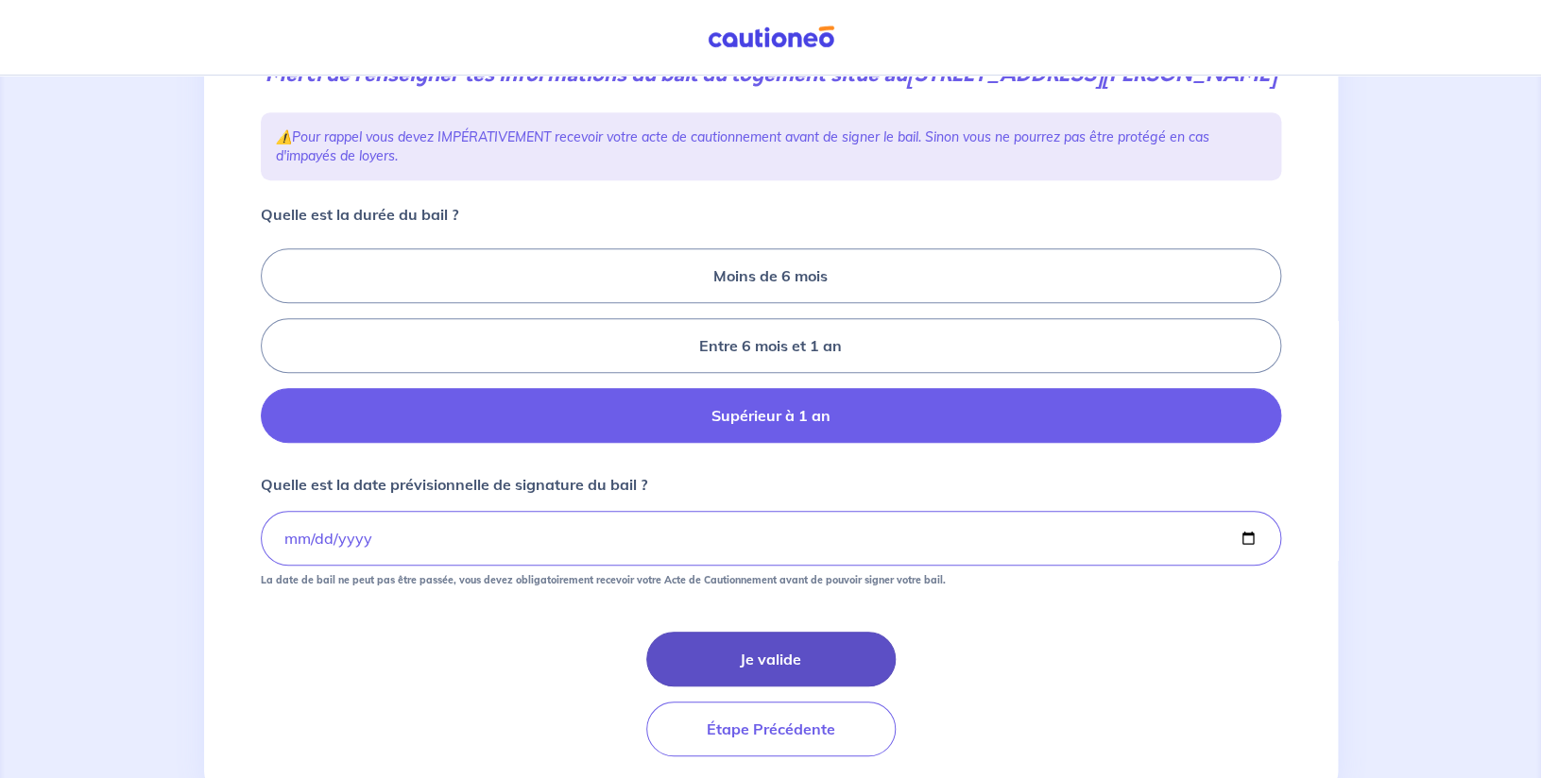
click at [731, 687] on button "Je valide" at bounding box center [770, 659] width 249 height 55
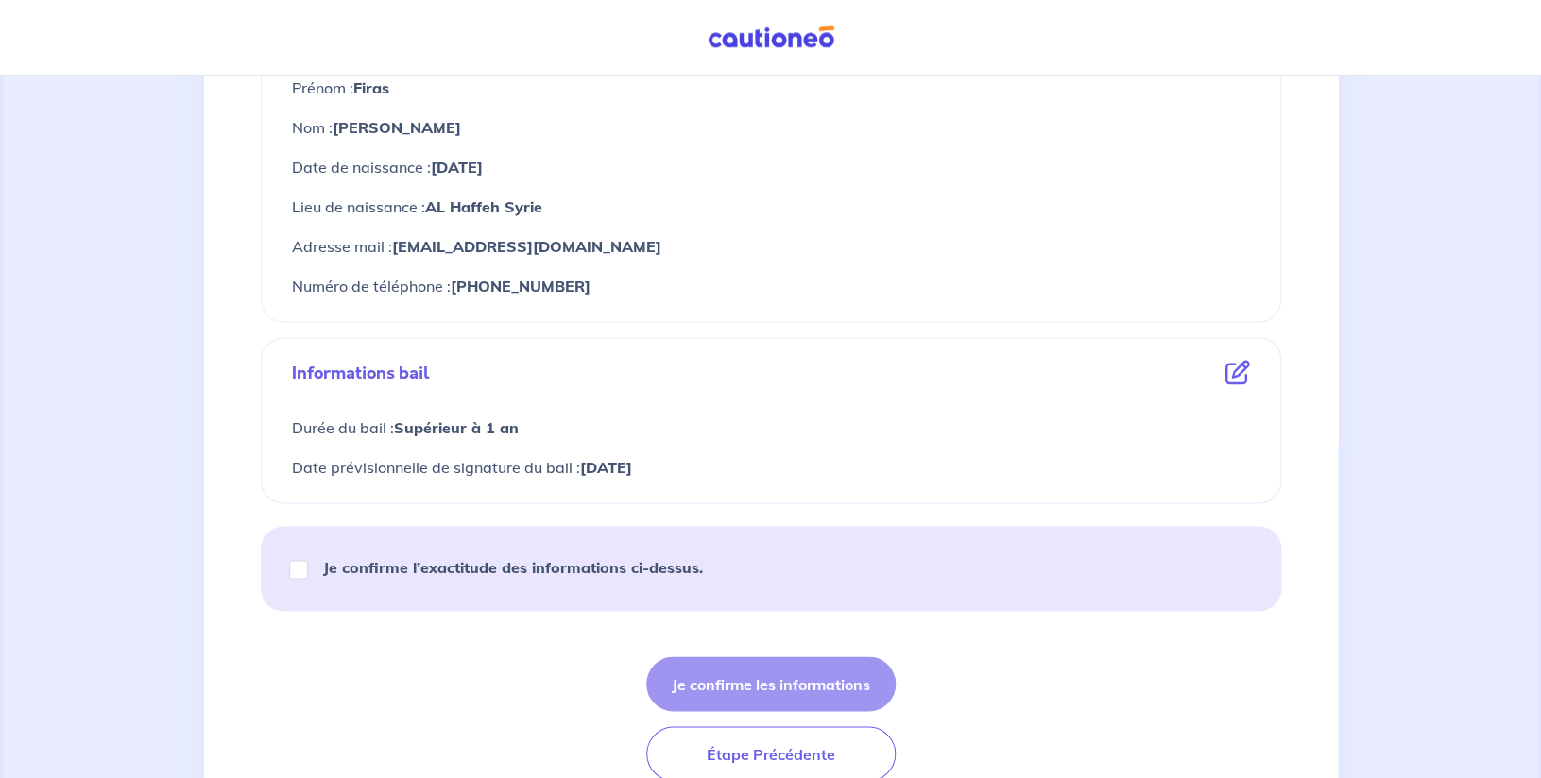
scroll to position [962, 0]
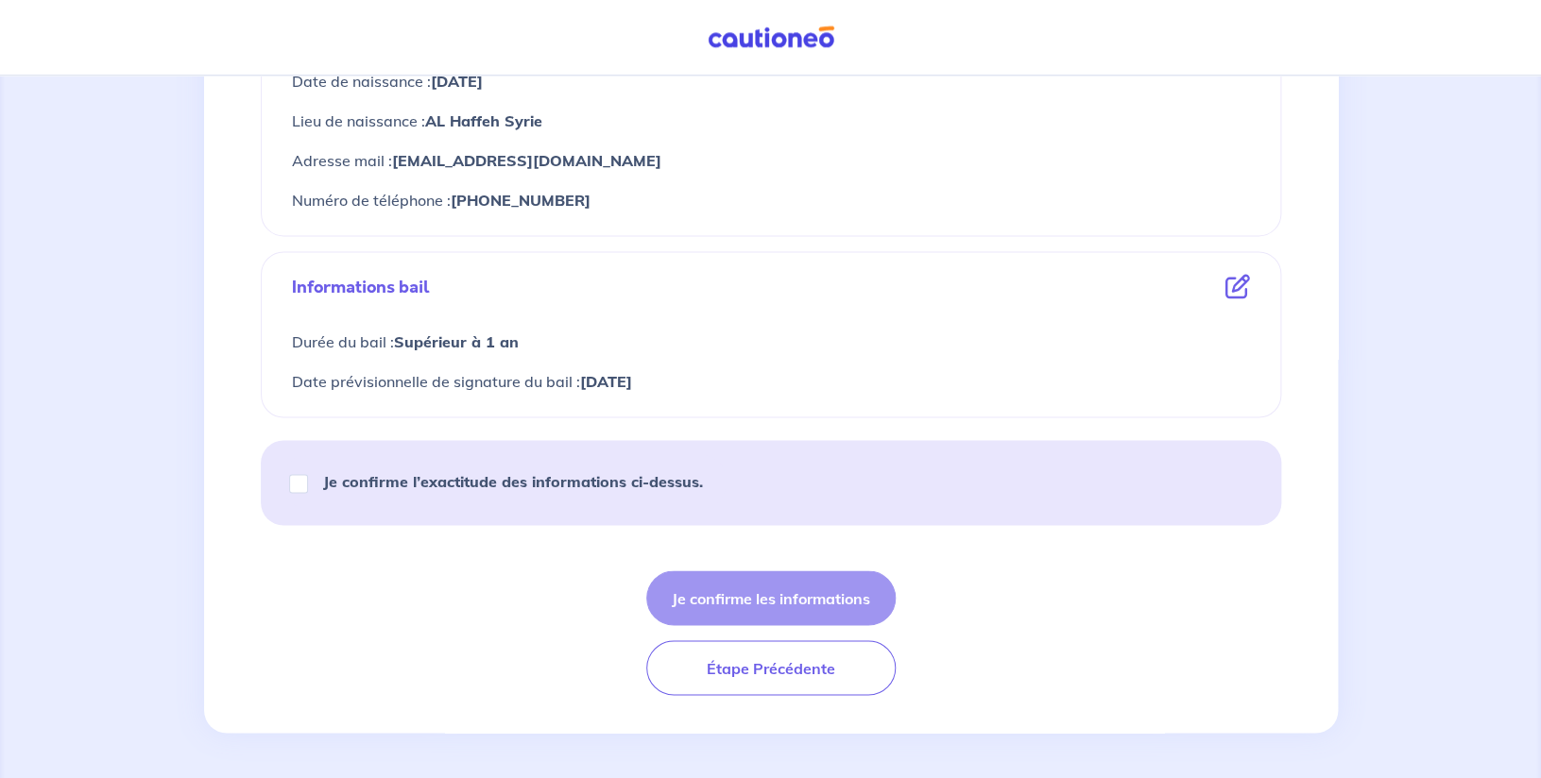
click at [295, 500] on div "Je confirme l’exactitude des informations ci-dessus." at bounding box center [504, 481] width 442 height 53
click at [301, 483] on input "Je confirme l’exactitude des informations ci-dessus." at bounding box center [298, 483] width 19 height 19
checkbox input "true"
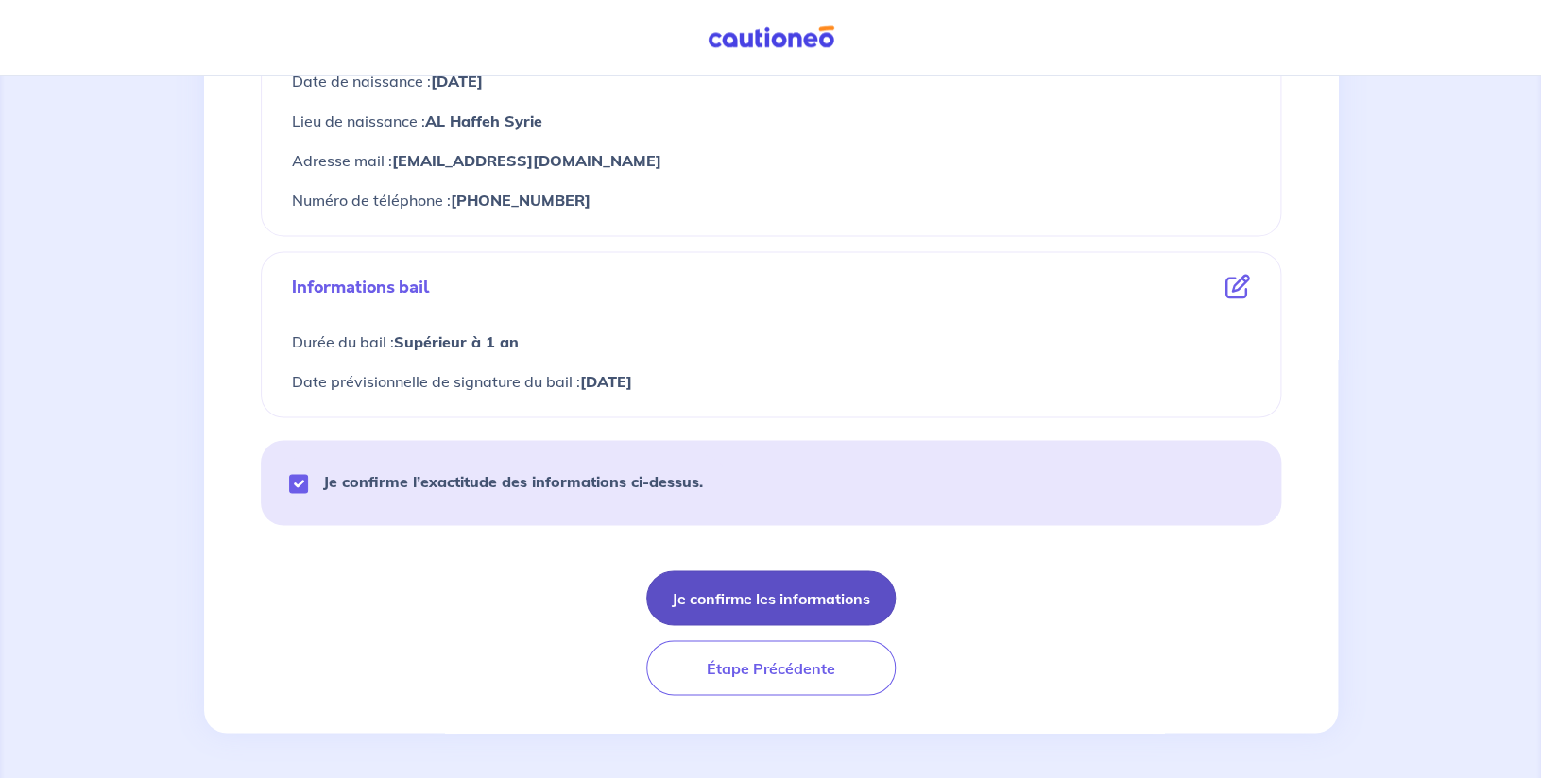
click at [731, 590] on button "Je confirme les informations" at bounding box center [770, 598] width 249 height 55
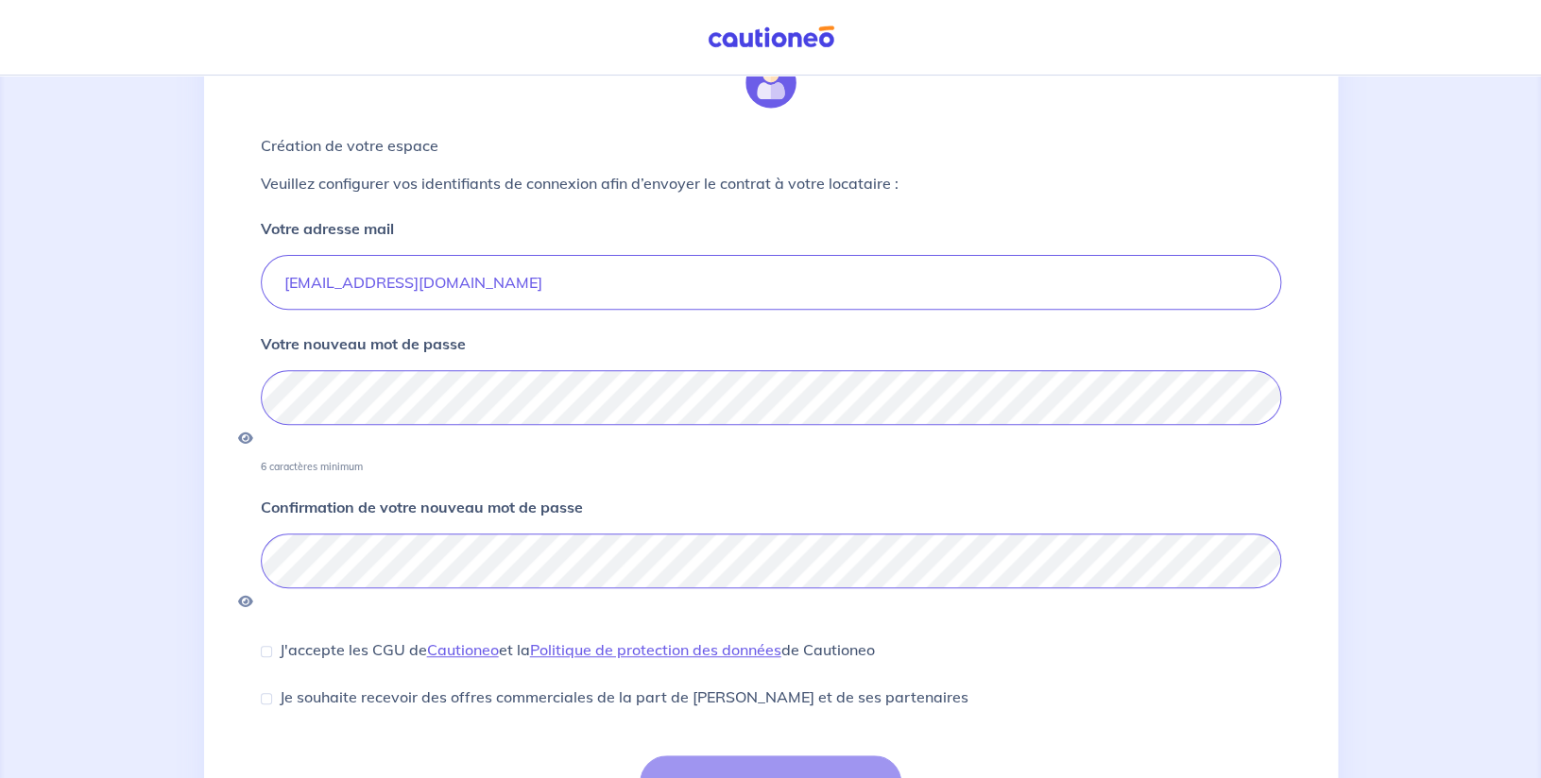
scroll to position [149, 0]
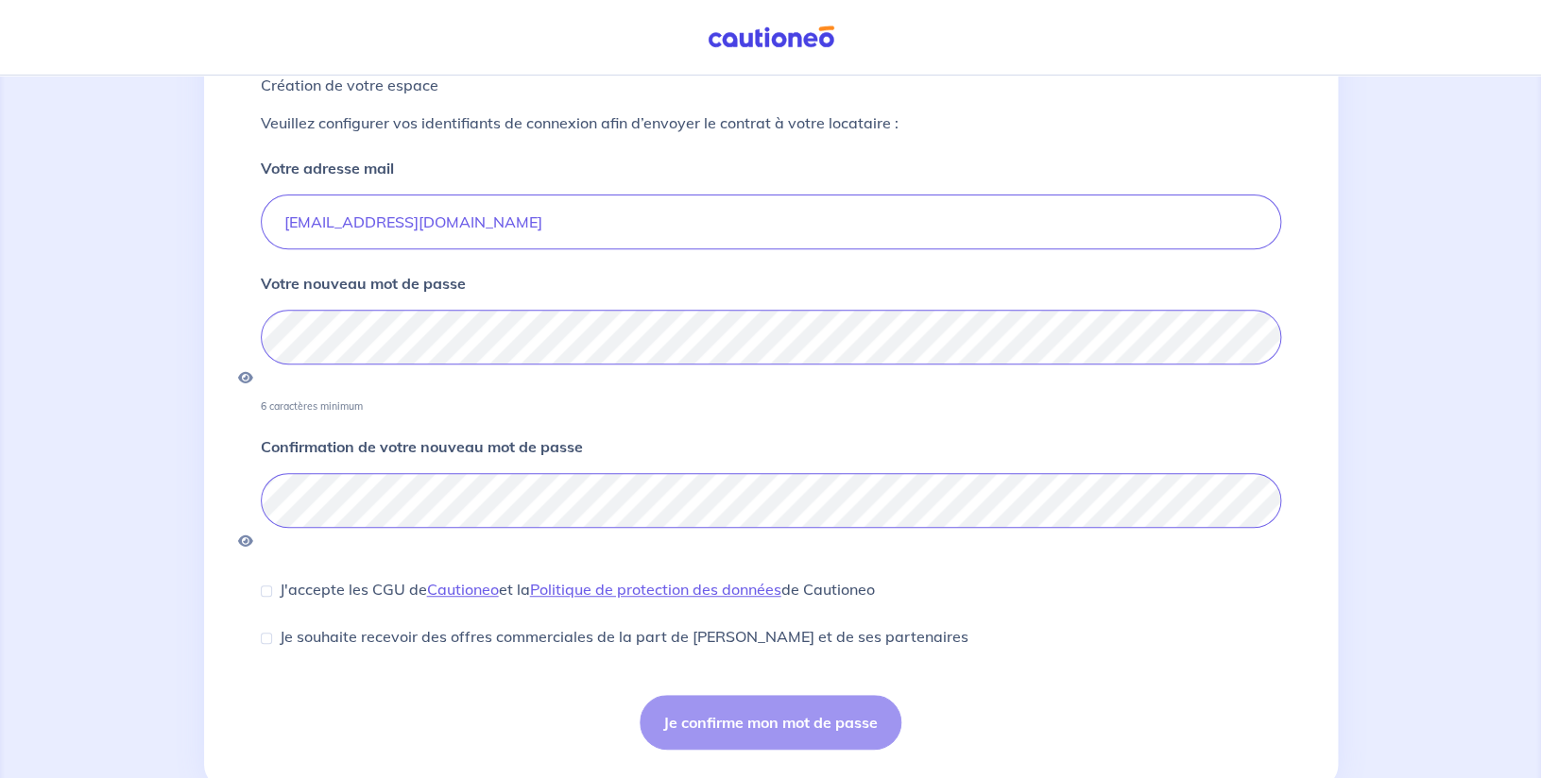
click at [277, 578] on div "J'accepte les CGU de [PERSON_NAME] et la Politique de protection des données de…" at bounding box center [568, 589] width 614 height 23
click at [267, 586] on input "J'accepte les CGU de [PERSON_NAME] et la Politique de protection des données de…" at bounding box center [266, 591] width 11 height 11
checkbox input "true"
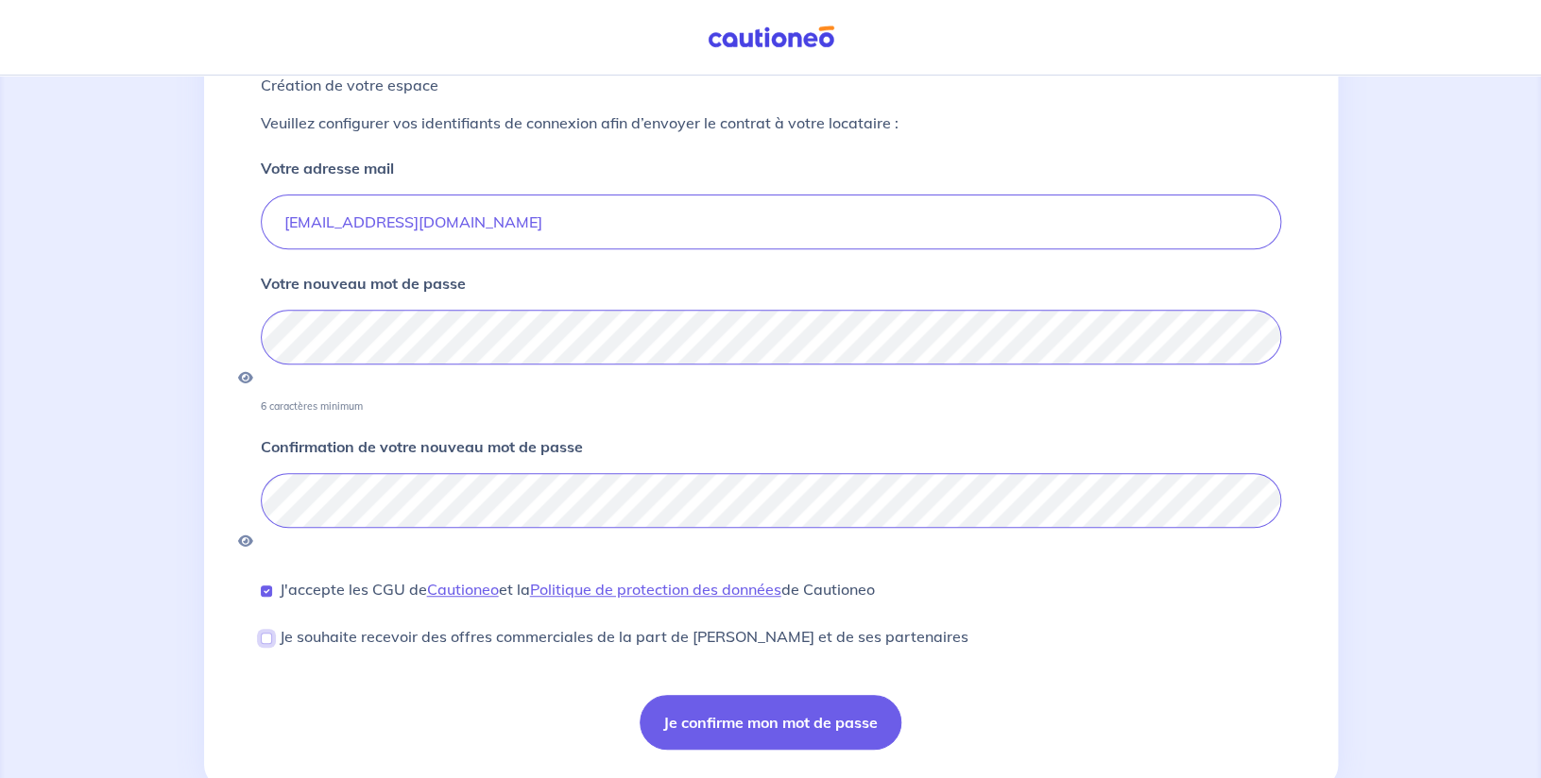
click at [270, 633] on input "Je souhaite recevoir des offres commerciales de la part de [PERSON_NAME] et de …" at bounding box center [266, 638] width 11 height 11
checkbox input "false"
click at [816, 695] on button "Je confirme mon mot de passe" at bounding box center [770, 722] width 262 height 55
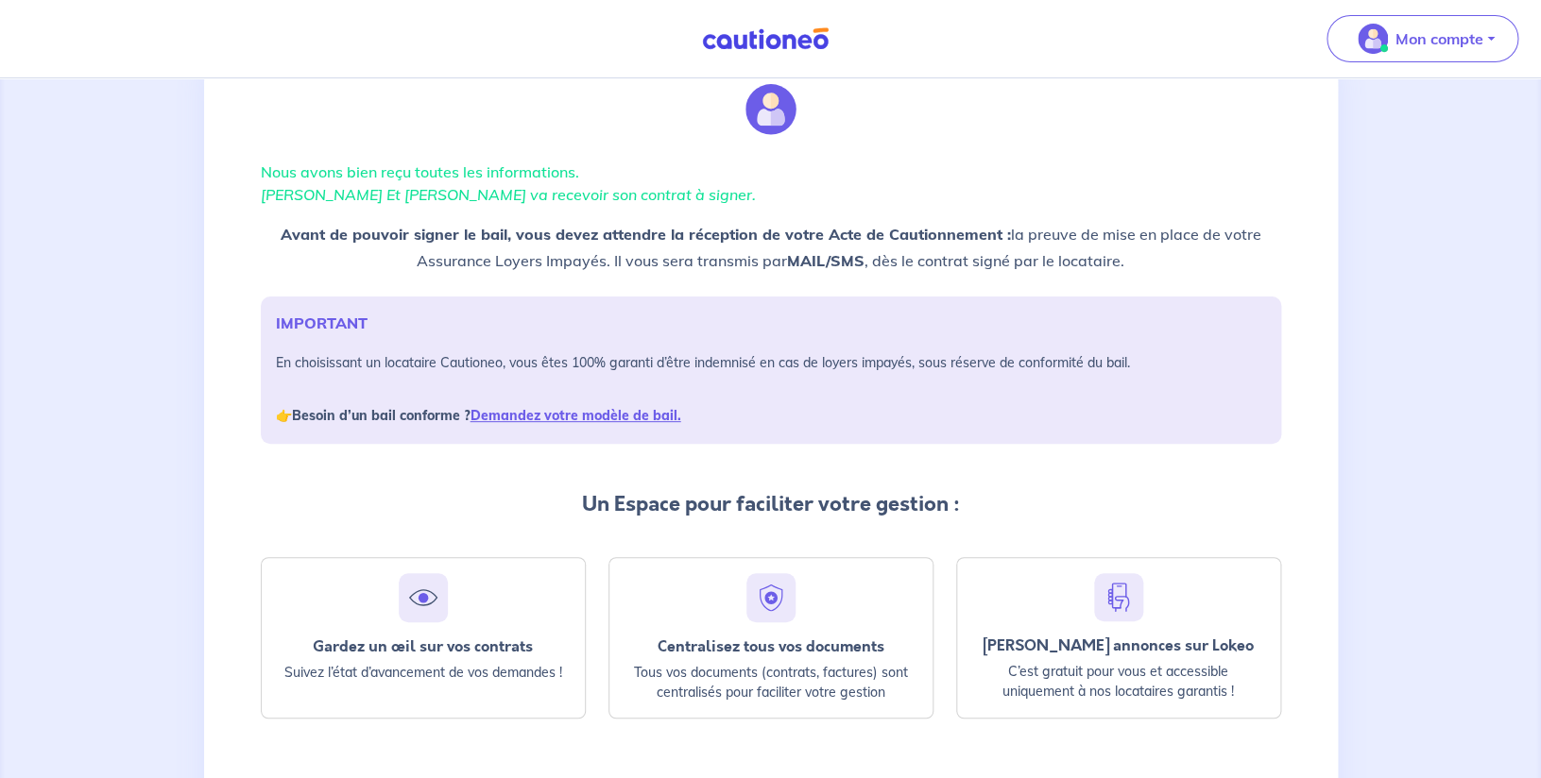
scroll to position [73, 0]
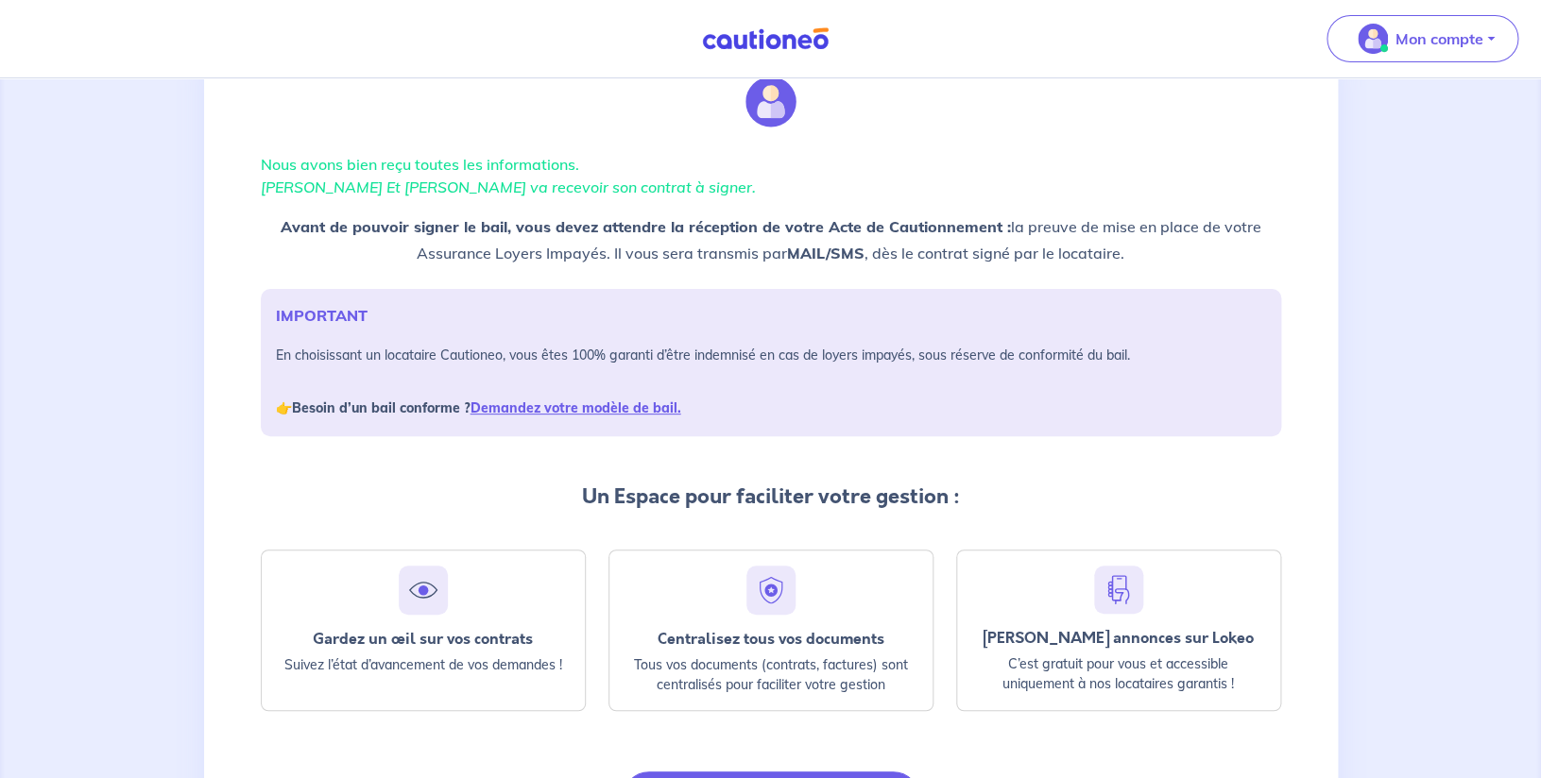
click at [347, 356] on p "En choisissant un locataire Cautioneo, vous êtes 100% garanti d’être indemnisé …" at bounding box center [771, 381] width 990 height 79
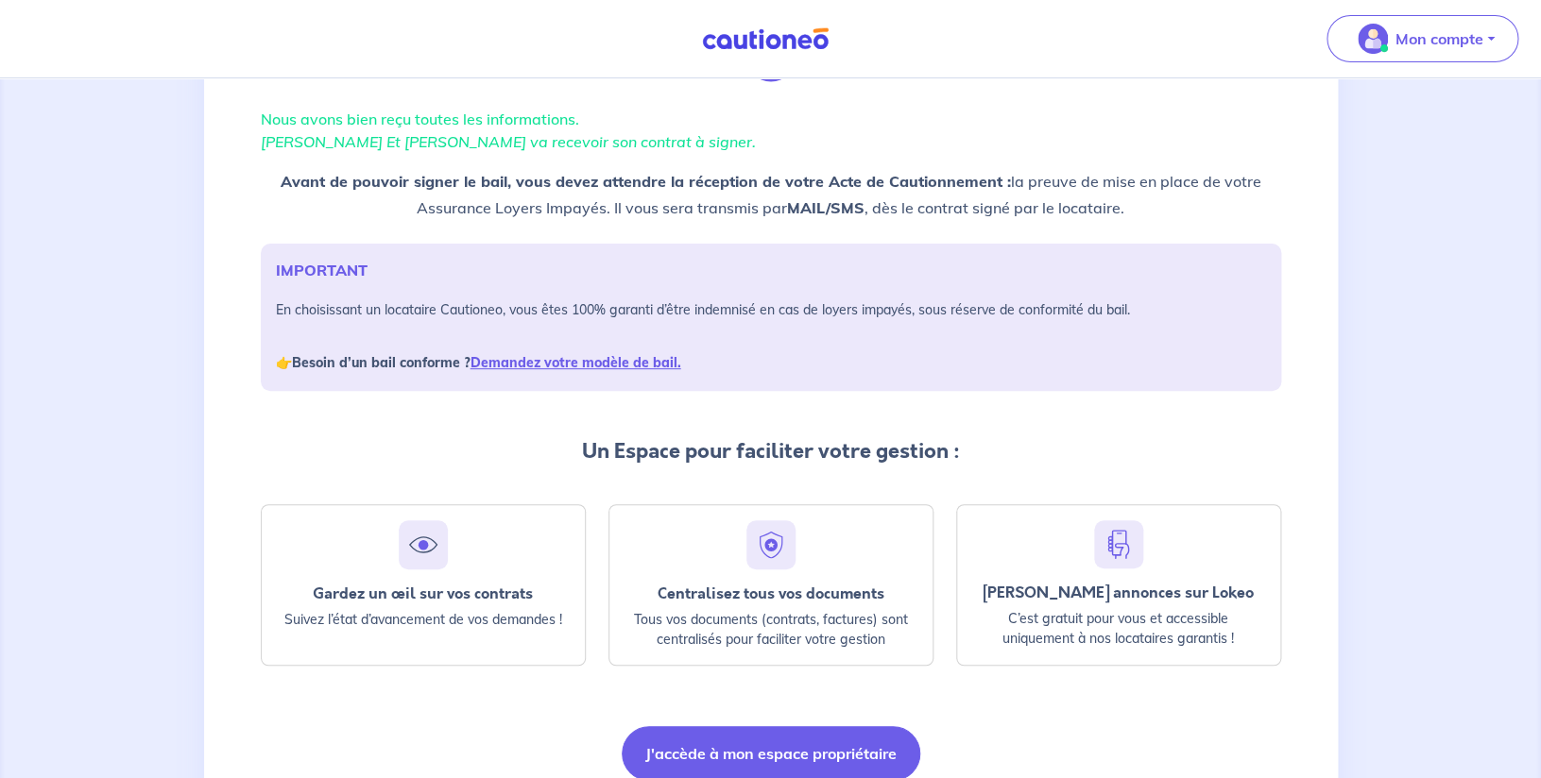
scroll to position [120, 0]
click at [601, 363] on link "Demandez votre modèle de bail." at bounding box center [575, 360] width 211 height 17
